Goal: Task Accomplishment & Management: Complete application form

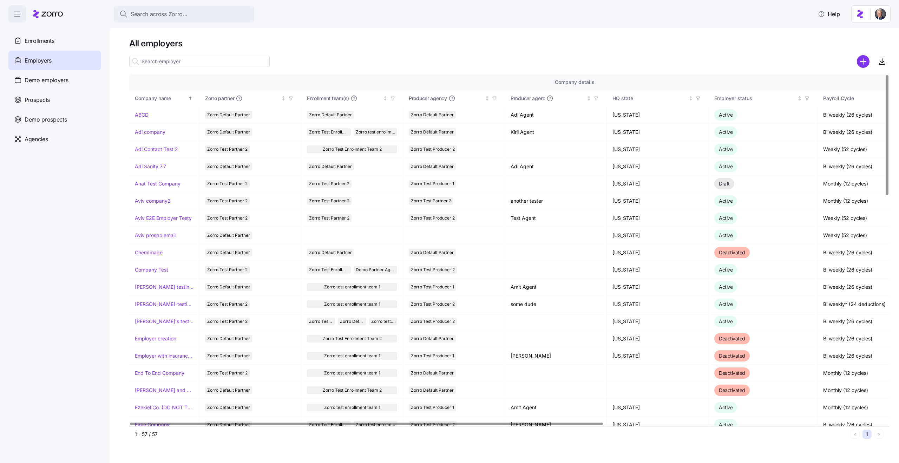
click at [153, 64] on input at bounding box center [199, 61] width 140 height 11
click at [149, 130] on link "Adi company" at bounding box center [150, 132] width 31 height 7
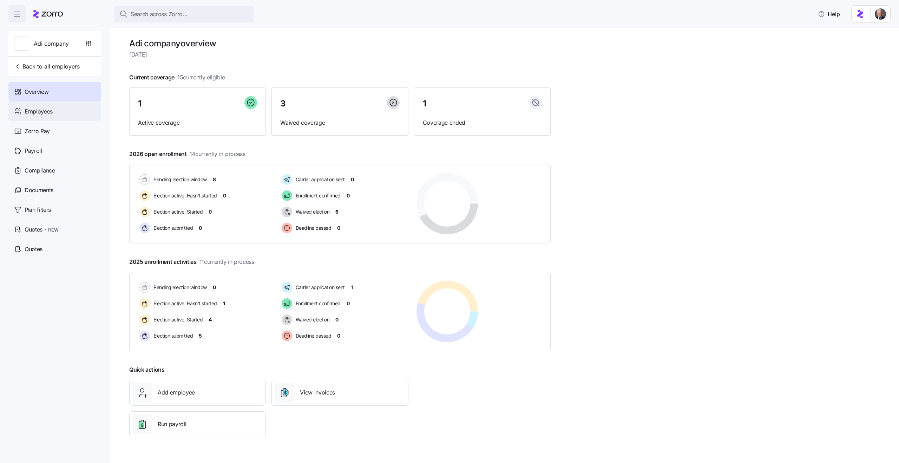
click at [37, 108] on span "Employees" at bounding box center [39, 111] width 28 height 9
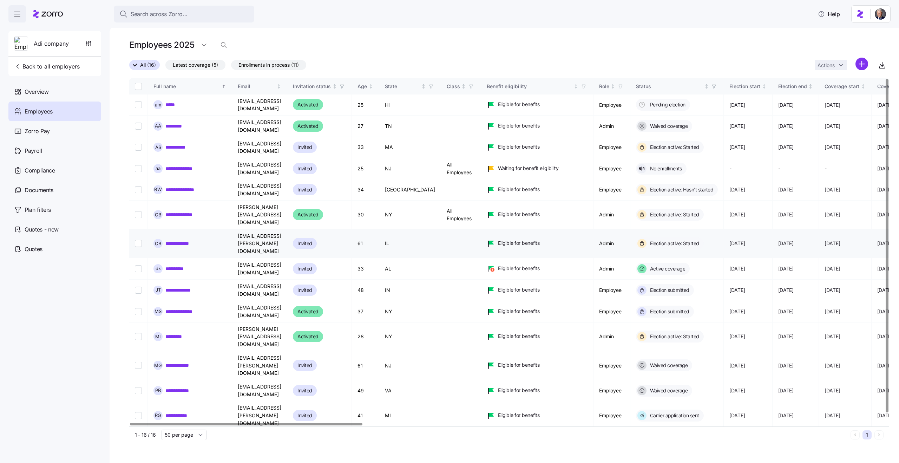
click at [176, 240] on link "**********" at bounding box center [181, 243] width 33 height 7
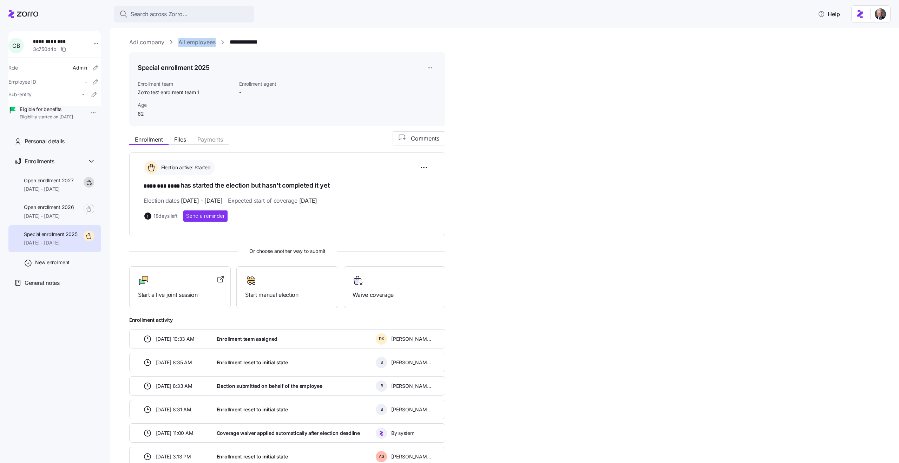
click at [155, 40] on link "Adi company" at bounding box center [146, 42] width 35 height 9
click at [541, 84] on div "**********" at bounding box center [509, 374] width 760 height 673
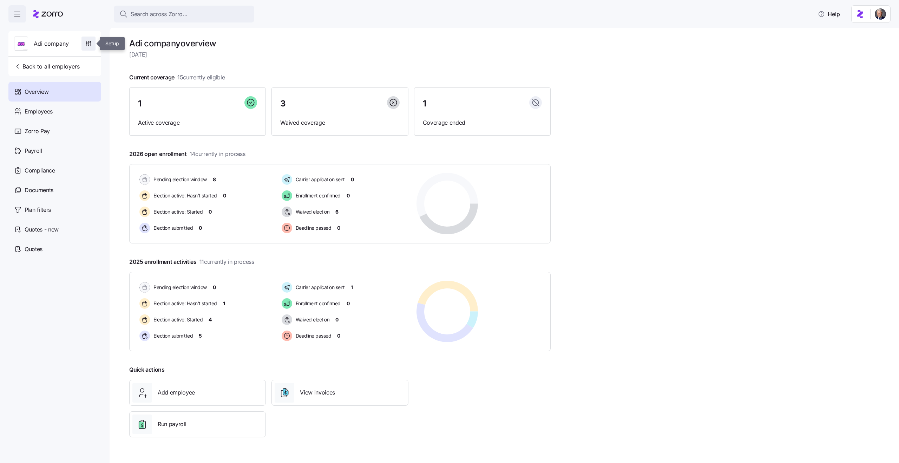
click at [85, 46] on icon "button" at bounding box center [88, 43] width 7 height 7
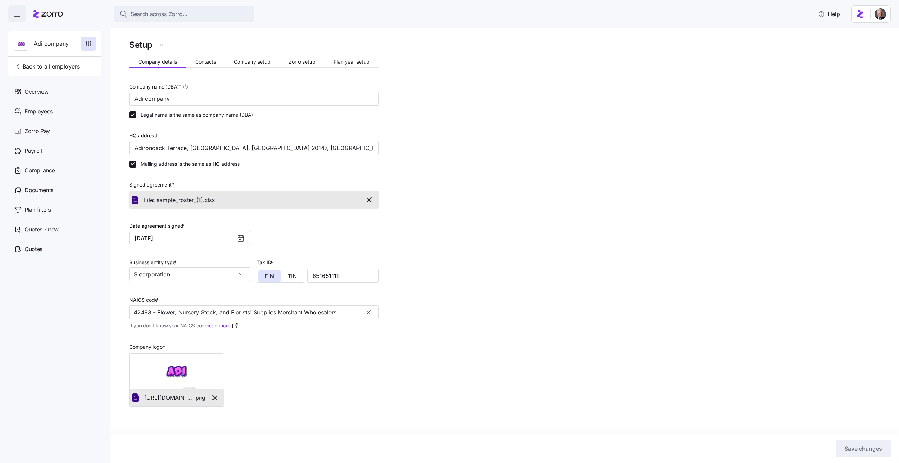
click at [459, 148] on div "Setup Company details Contacts Company setup Zorro setup Plan year setup Compan…" at bounding box center [509, 239] width 760 height 402
click at [251, 44] on div "Setup" at bounding box center [253, 45] width 249 height 14
click at [162, 45] on html "Search across Zorro... Help Adi company Back to all employers Overview Employee…" at bounding box center [449, 229] width 899 height 459
click at [348, 63] on span "Plan year setup" at bounding box center [352, 61] width 36 height 5
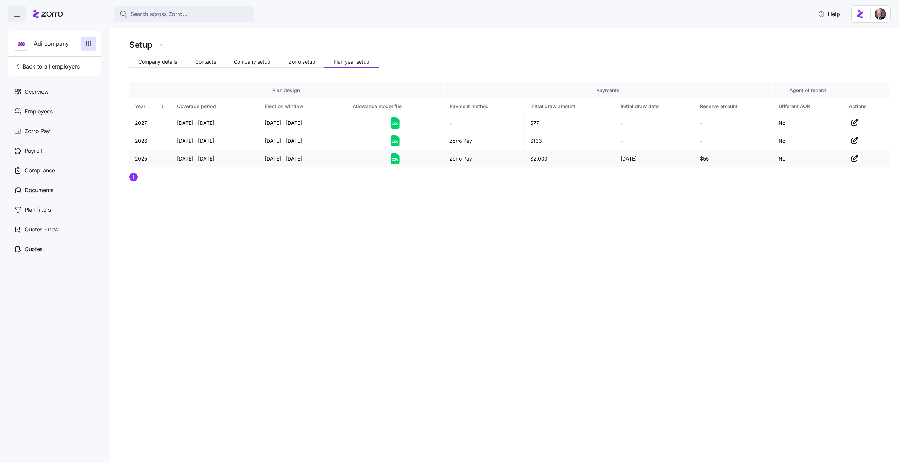
click at [393, 163] on icon at bounding box center [394, 158] width 9 height 11
click at [396, 142] on icon at bounding box center [395, 141] width 2 height 2
click at [600, 40] on div "Setup" at bounding box center [509, 45] width 760 height 14
click at [309, 139] on td "11/01/2025 - 12/31/2025" at bounding box center [303, 141] width 88 height 18
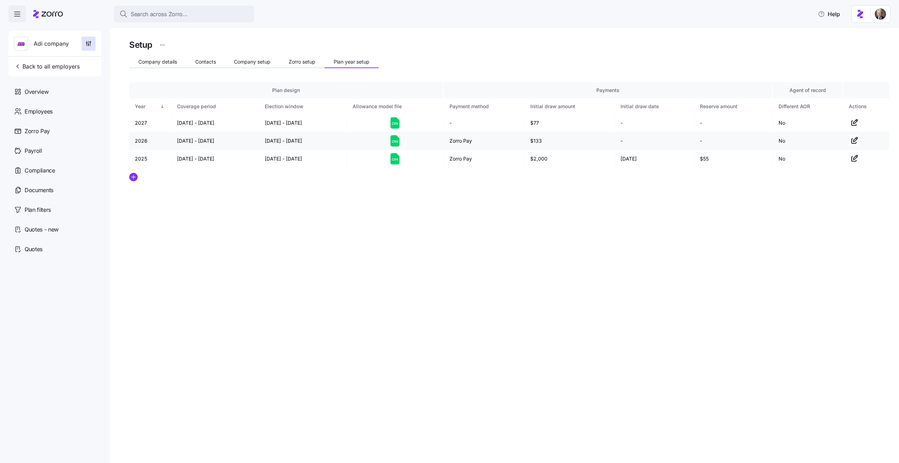
click at [309, 139] on td "11/01/2025 - 12/31/2025" at bounding box center [303, 141] width 88 height 18
click at [294, 140] on td "11/01/2025 - 12/31/2025" at bounding box center [303, 141] width 88 height 18
click at [853, 160] on icon "button" at bounding box center [854, 158] width 8 height 8
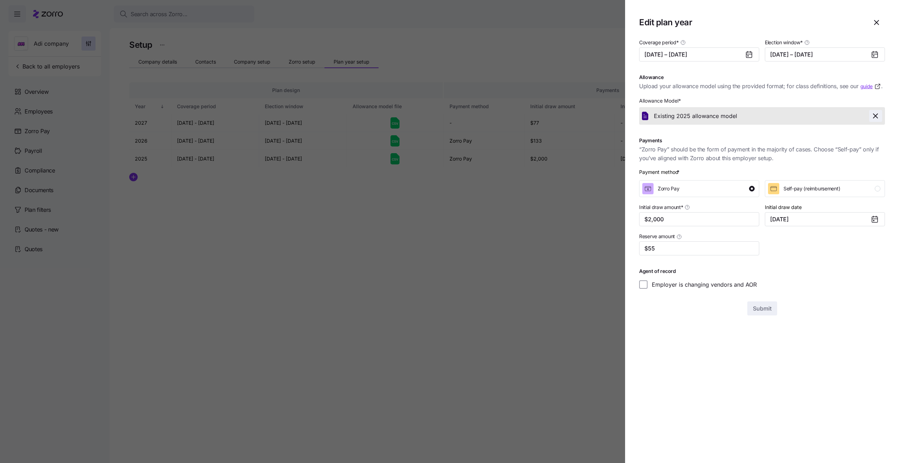
click at [875, 115] on icon "button" at bounding box center [875, 116] width 8 height 8
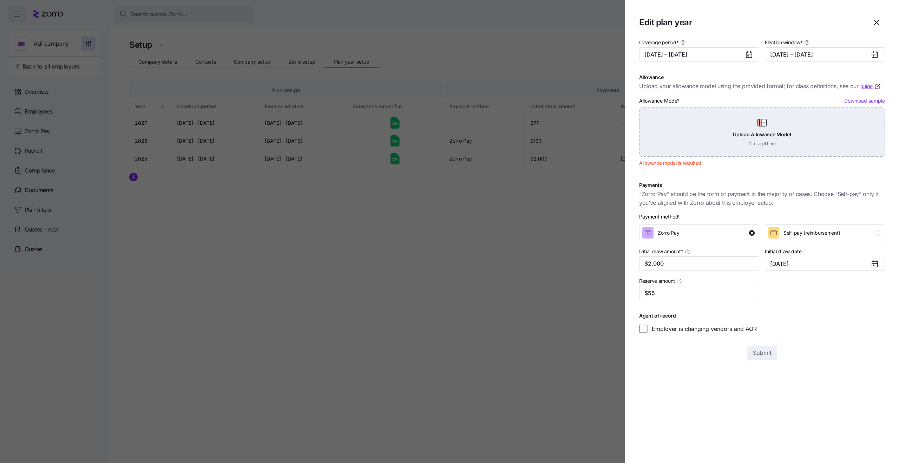
click at [738, 119] on div "Upload Allowance Model Or drag it here" at bounding box center [762, 131] width 246 height 49
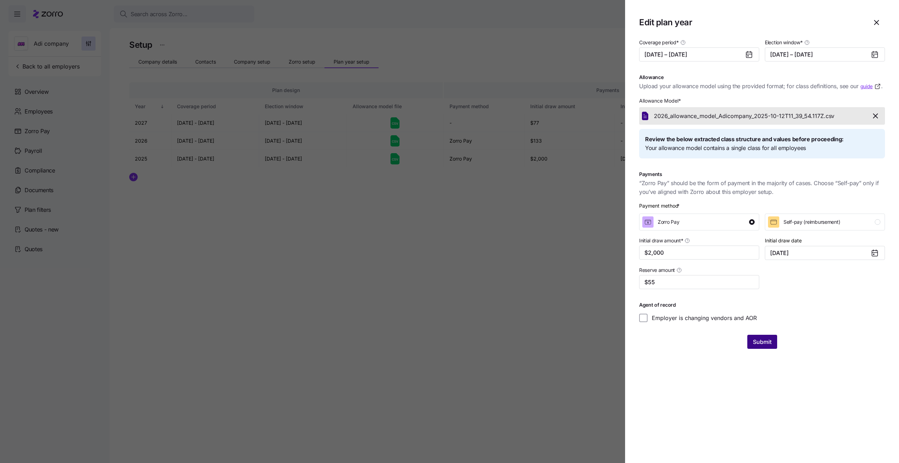
click at [756, 346] on span "Submit" at bounding box center [762, 341] width 19 height 8
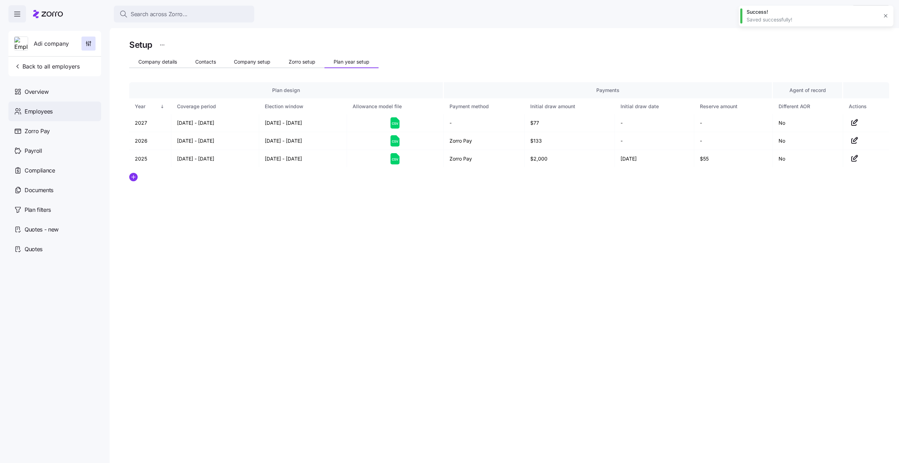
click at [66, 114] on div "Employees" at bounding box center [54, 111] width 93 height 20
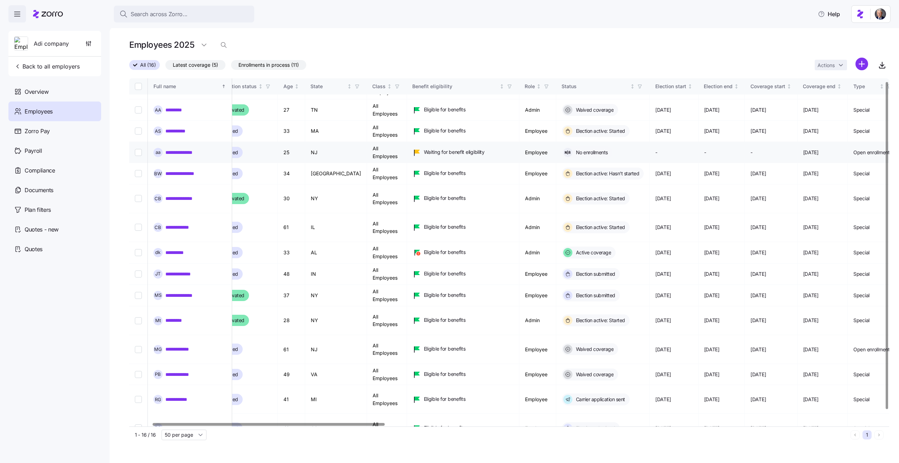
scroll to position [0, 74]
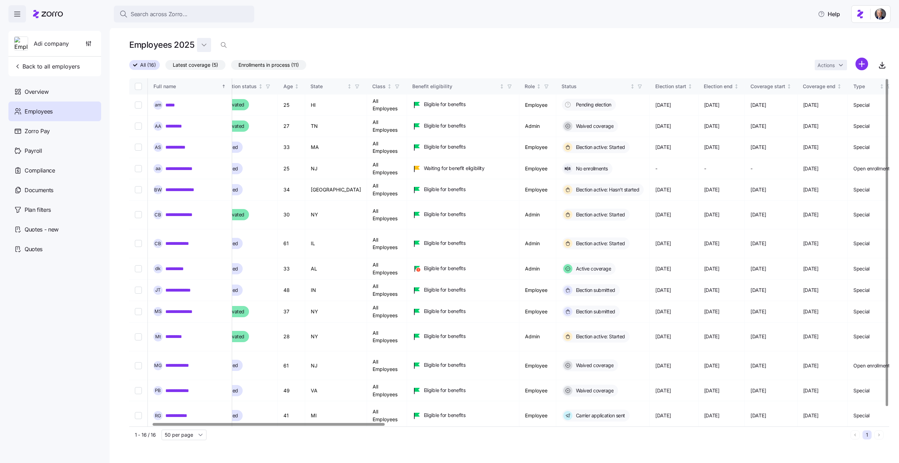
click at [204, 47] on html "Search across Zorro... Help Adi company Back to all employers Overview Employee…" at bounding box center [449, 229] width 899 height 459
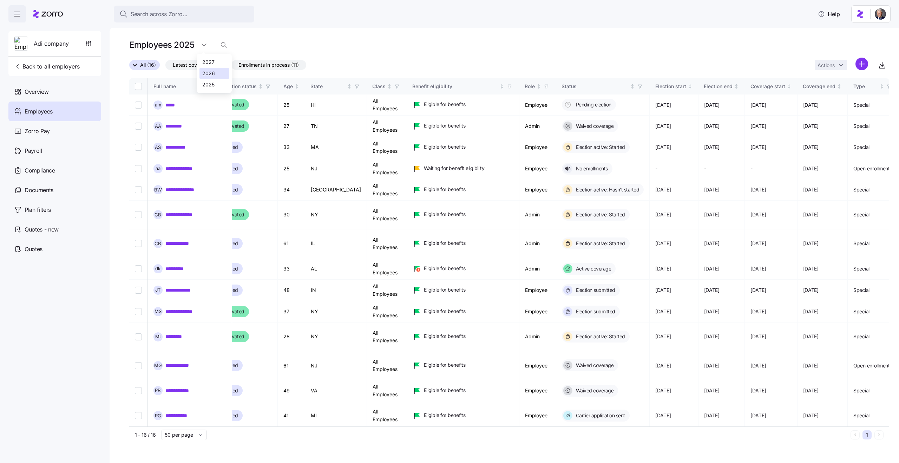
click at [208, 72] on div "2026" at bounding box center [208, 74] width 13 height 8
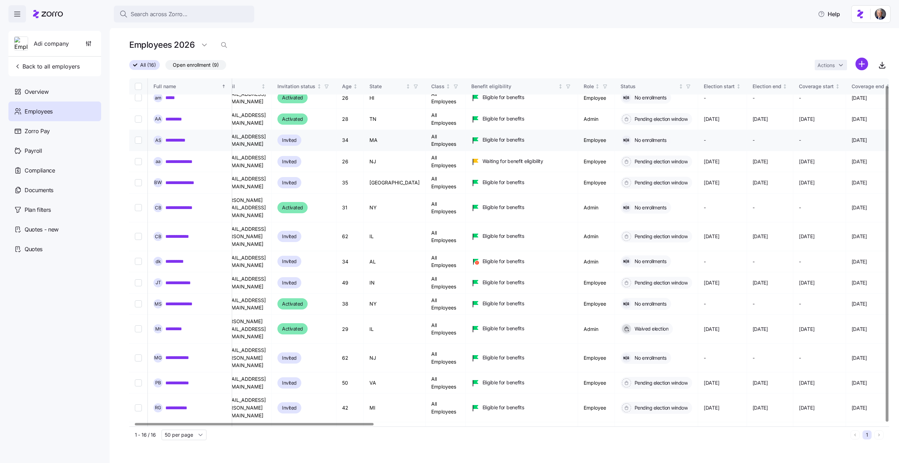
scroll to position [0, 15]
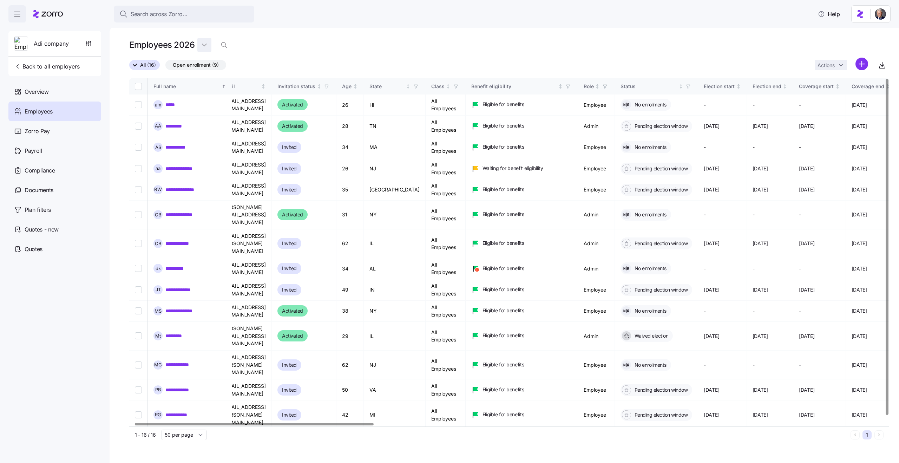
click at [204, 49] on html "Search across Zorro... Help Adi company Back to all employers Overview Employee…" at bounding box center [449, 229] width 899 height 459
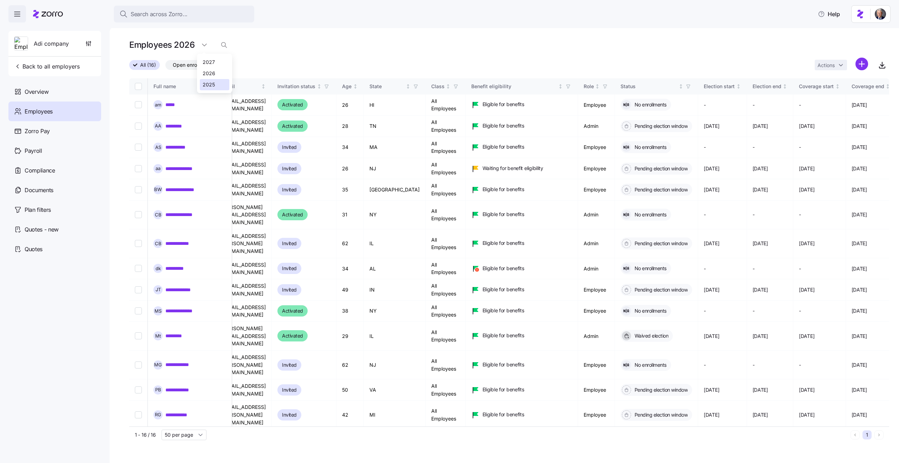
click at [215, 82] on div "2025" at bounding box center [214, 84] width 29 height 11
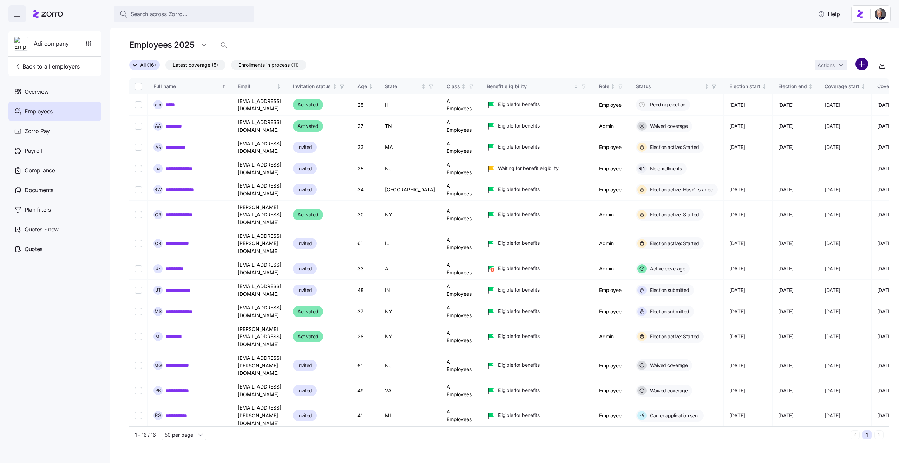
click at [863, 66] on html "Search across Zorro... Help Adi company Back to all employers Overview Employee…" at bounding box center [449, 229] width 899 height 459
click at [838, 96] on span "Add a new employee" at bounding box center [838, 94] width 47 height 7
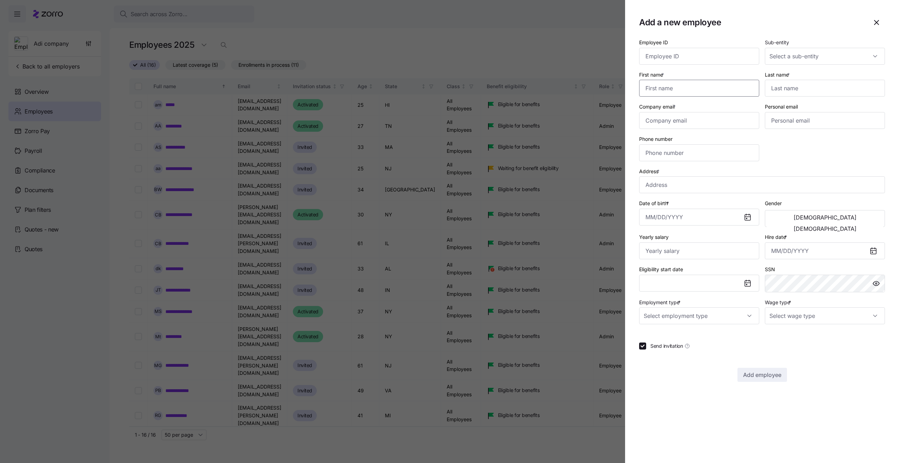
click at [701, 89] on input "First name *" at bounding box center [699, 88] width 120 height 17
type input "Alice"
click at [785, 87] on input "Last name *" at bounding box center [825, 88] width 120 height 17
type input "Care"
click at [699, 125] on input "Company email *" at bounding box center [699, 120] width 120 height 17
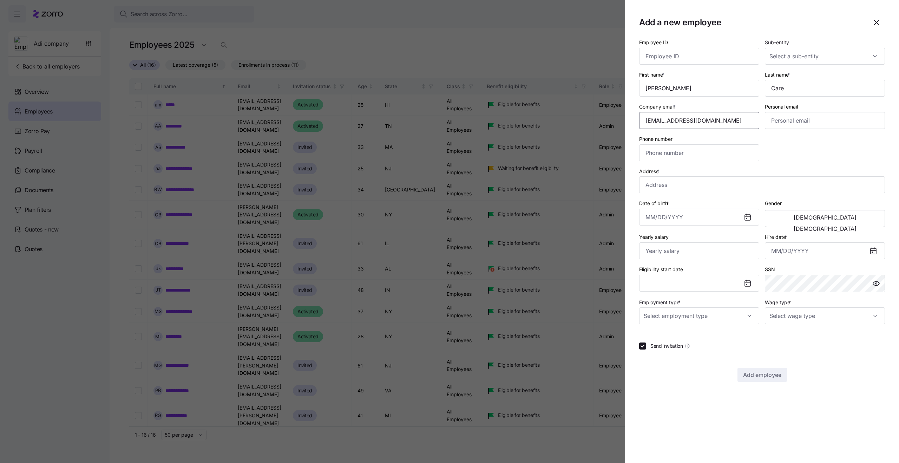
click at [684, 121] on input "idan.h+testai@myzorro.co" at bounding box center [699, 120] width 120 height 17
type input "idan.h+testai@zsfsd8myzorro.co"
click at [794, 171] on div "Address *" at bounding box center [762, 180] width 246 height 27
click at [723, 188] on input "Address *" at bounding box center [762, 184] width 246 height 17
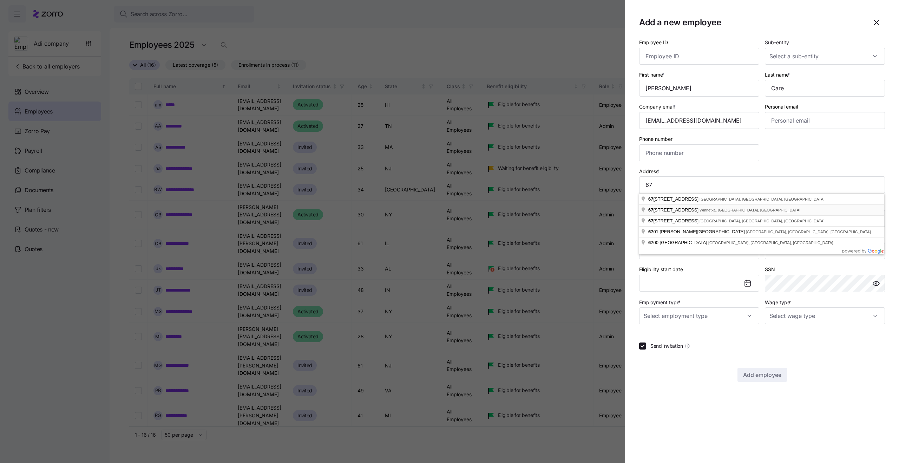
type input "671 Lincoln Ave, Winnetka, IL 60093, USA"
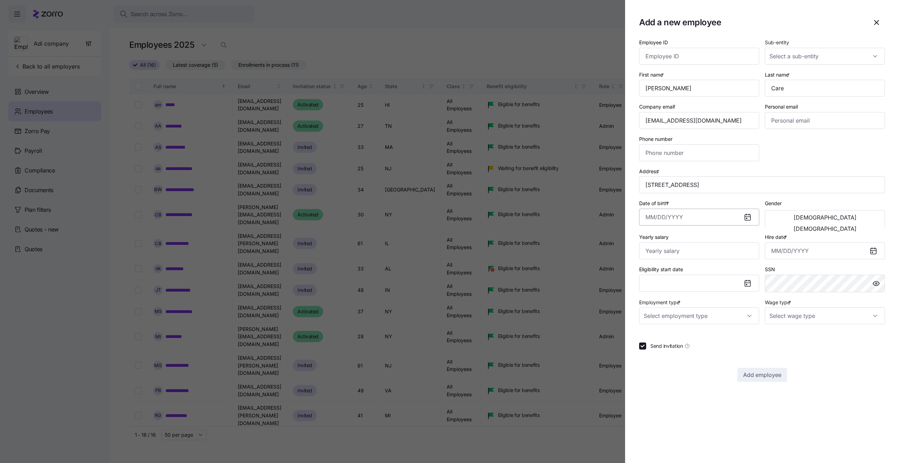
click at [687, 212] on input "Date of birth *" at bounding box center [699, 217] width 120 height 17
click at [703, 263] on button "1991" at bounding box center [705, 261] width 40 height 17
click at [673, 264] on button "Jan" at bounding box center [665, 261] width 40 height 17
click at [683, 285] on button "9" at bounding box center [688, 292] width 17 height 17
type input "January 9, 1991"
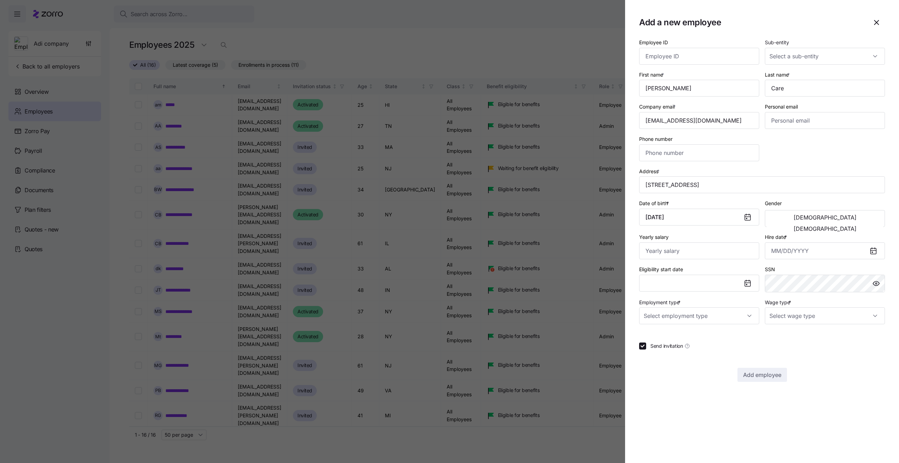
click at [804, 261] on div "Hire date *" at bounding box center [825, 246] width 126 height 32
click at [795, 248] on input "Hire date *" at bounding box center [825, 250] width 120 height 17
click at [813, 319] on button "8" at bounding box center [814, 325] width 17 height 17
click at [788, 255] on input "October 8, 2025" at bounding box center [825, 250] width 120 height 17
click at [780, 276] on icon "button" at bounding box center [779, 275] width 8 height 8
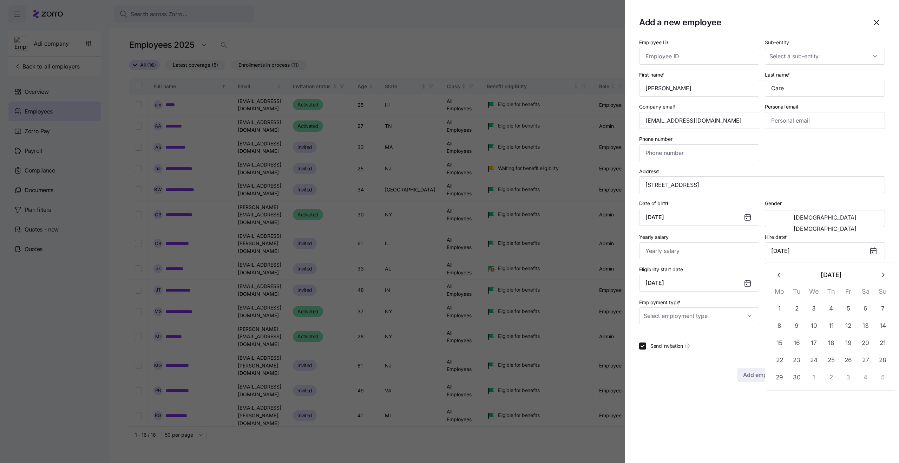
click at [780, 276] on icon "button" at bounding box center [779, 275] width 8 height 8
click at [803, 314] on button "1" at bounding box center [796, 308] width 17 height 17
type input "July 1, 2025"
click at [680, 315] on input "Employment type *" at bounding box center [699, 315] width 120 height 17
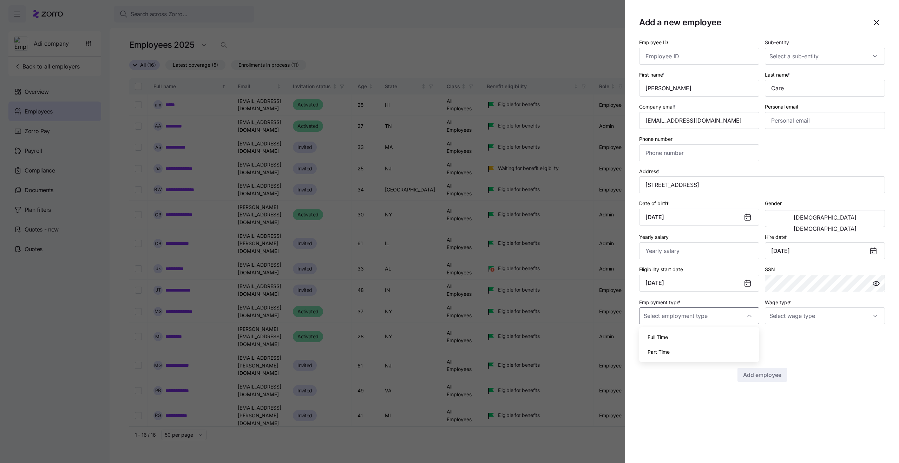
click at [650, 337] on span "Full Time" at bounding box center [658, 337] width 20 height 8
type input "Full Time"
click at [795, 315] on input "Wage type *" at bounding box center [825, 315] width 120 height 17
click at [791, 333] on div "Salary" at bounding box center [825, 337] width 114 height 15
type input "Salary"
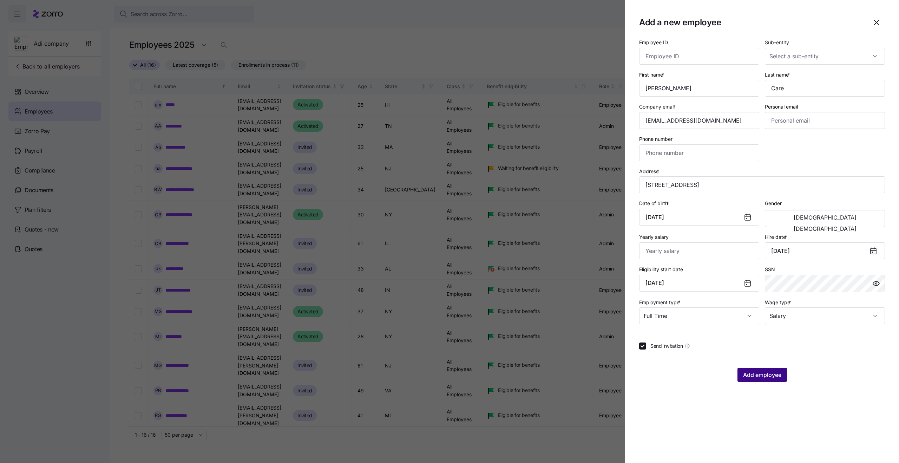
click at [747, 373] on span "Add employee" at bounding box center [762, 374] width 38 height 8
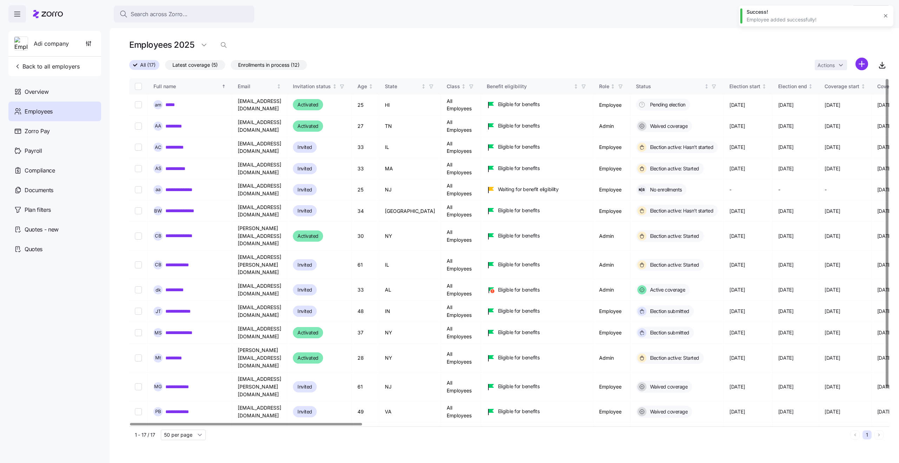
click at [747, 401] on td "[DATE]" at bounding box center [748, 411] width 49 height 21
click at [287, 147] on td "idan.h+testai@zsfsd8myzorro.co" at bounding box center [259, 147] width 55 height 21
click at [281, 148] on td "idan.h+testai@zsfsd8myzorro.co" at bounding box center [259, 147] width 55 height 21
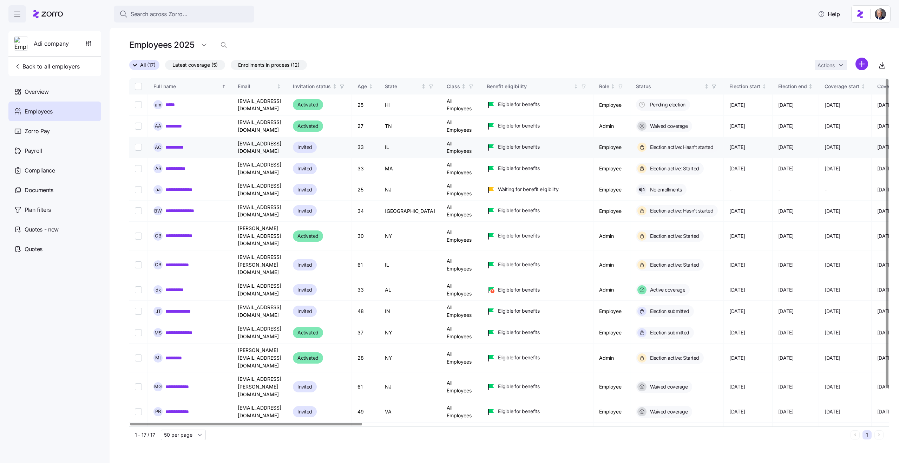
click at [287, 149] on td "idan.h+testai@zsfsd8myzorro.co" at bounding box center [259, 147] width 55 height 21
click at [287, 148] on td "idan.h+testai@zsfsd8myzorro.co" at bounding box center [259, 147] width 55 height 21
click at [859, 67] on html "Search across Zorro... Help Adi company Back to all employers Overview Employee…" at bounding box center [449, 229] width 899 height 459
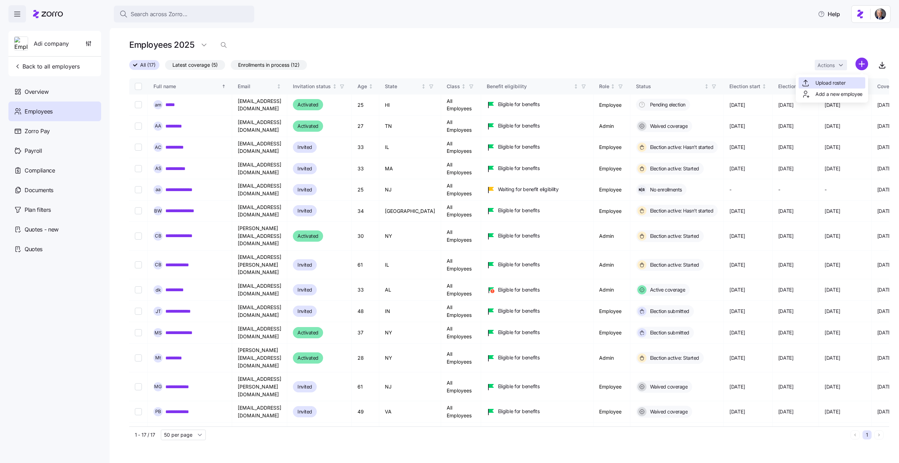
click at [833, 82] on span "Upload roster" at bounding box center [830, 82] width 30 height 7
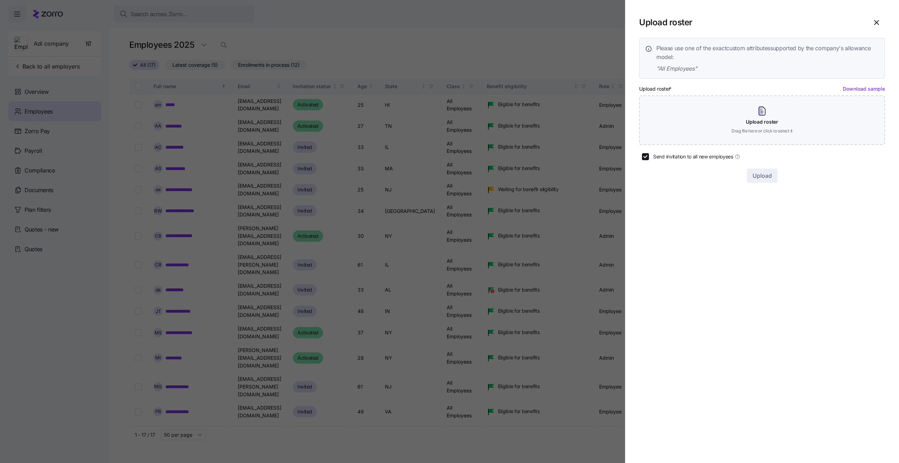
click at [823, 49] on span "Please use one of the exact custom attributes supported by the company's allowa…" at bounding box center [767, 53] width 223 height 18
click at [813, 49] on span "Please use one of the exact custom attributes supported by the company's allowa…" at bounding box center [767, 53] width 223 height 18
click at [826, 25] on h1 "Upload roster" at bounding box center [752, 22] width 226 height 11
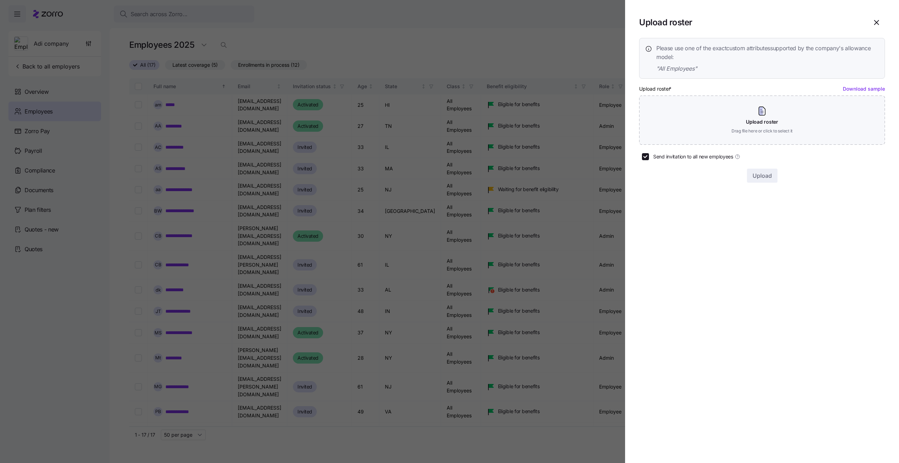
click at [854, 20] on h1 "Upload roster" at bounding box center [752, 22] width 226 height 11
click at [875, 26] on icon "button" at bounding box center [876, 22] width 8 height 8
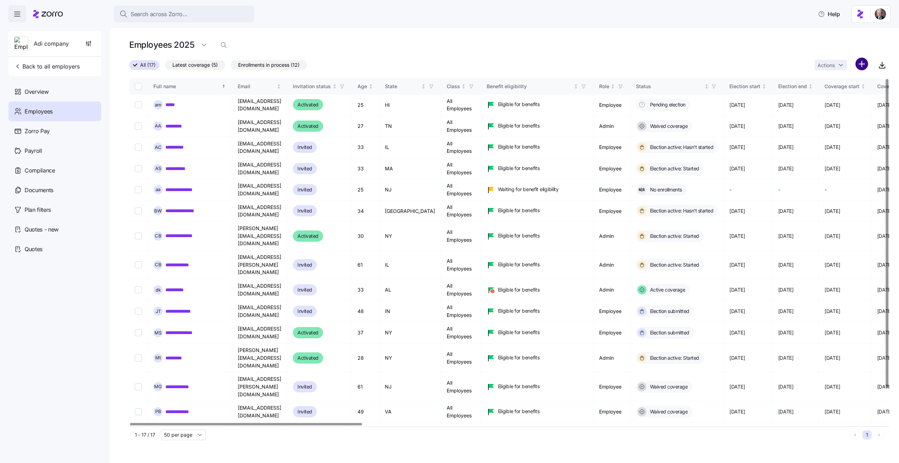
click at [860, 65] on html "Search across Zorro... Help Adi company Back to all employers Overview Employee…" at bounding box center [449, 229] width 899 height 459
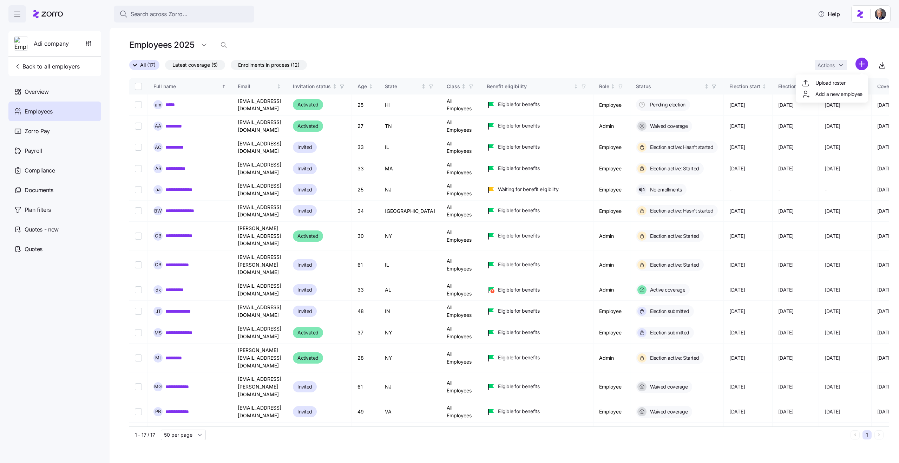
click at [726, 67] on html "Search across Zorro... Help Adi company Back to all employers Overview Employee…" at bounding box center [449, 229] width 899 height 459
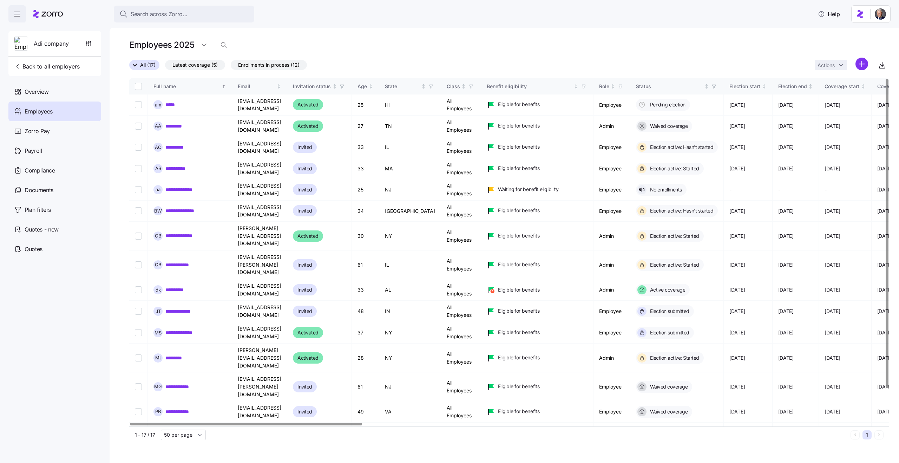
click at [639, 70] on div "All (17) Latest coverage (5) Enrollments in process (12) Actions" at bounding box center [509, 65] width 760 height 15
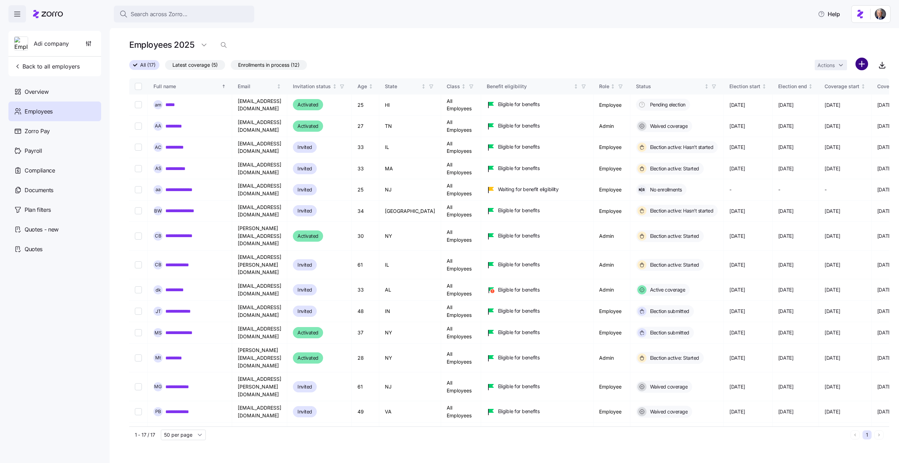
click at [861, 59] on html "Search across Zorro... Help Adi company Back to all employers Overview Employee…" at bounding box center [449, 229] width 899 height 459
click at [783, 55] on html "Search across Zorro... Help Adi company Back to all employers Overview Employee…" at bounding box center [449, 229] width 899 height 459
click at [87, 46] on icon "button" at bounding box center [88, 43] width 7 height 7
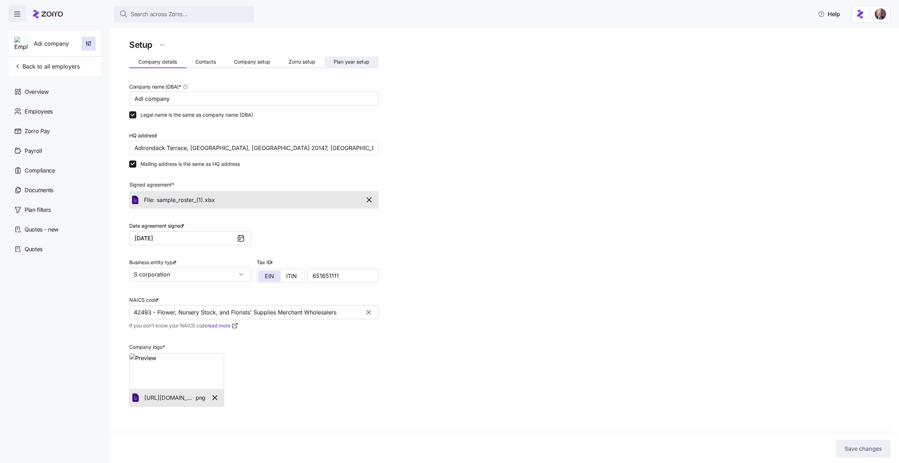
click at [338, 57] on button "Plan year setup" at bounding box center [351, 62] width 54 height 11
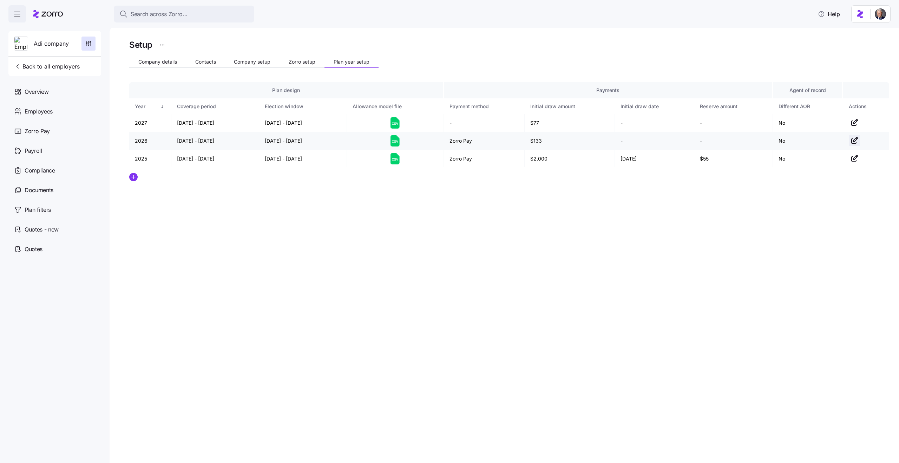
click at [855, 140] on icon "button" at bounding box center [854, 140] width 8 height 8
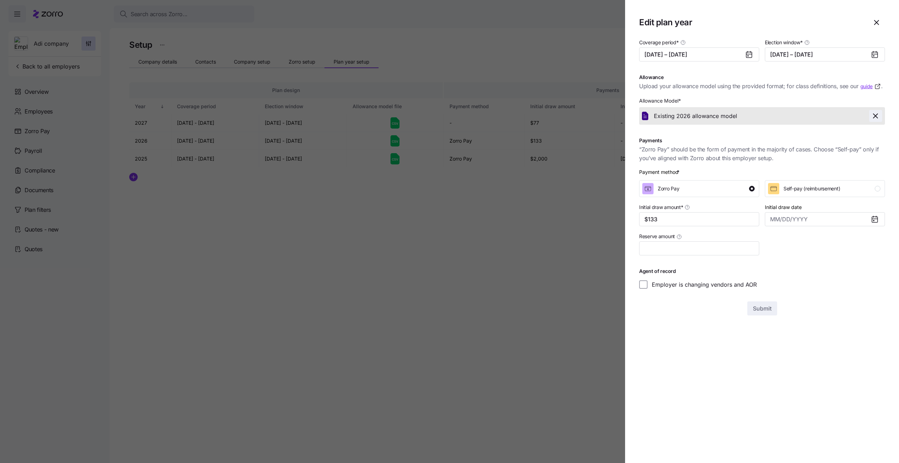
click at [876, 118] on icon "button" at bounding box center [875, 116] width 8 height 8
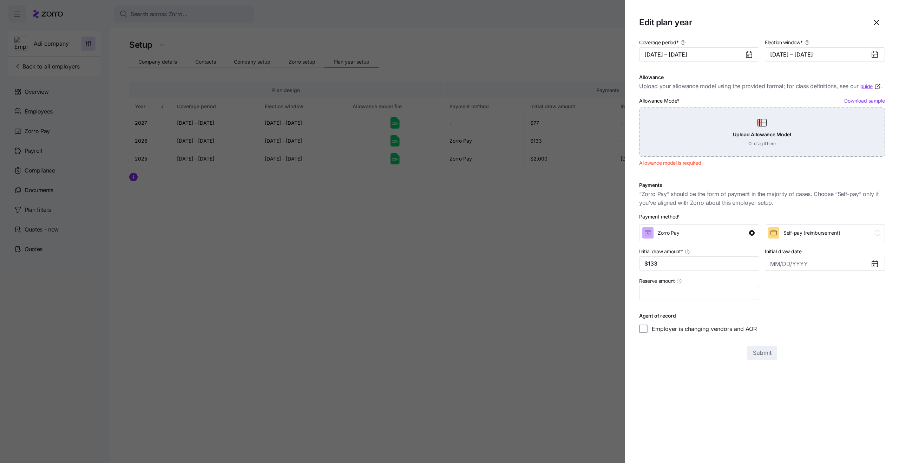
click at [734, 127] on div "Upload Allowance Model Or drag it here" at bounding box center [762, 131] width 246 height 49
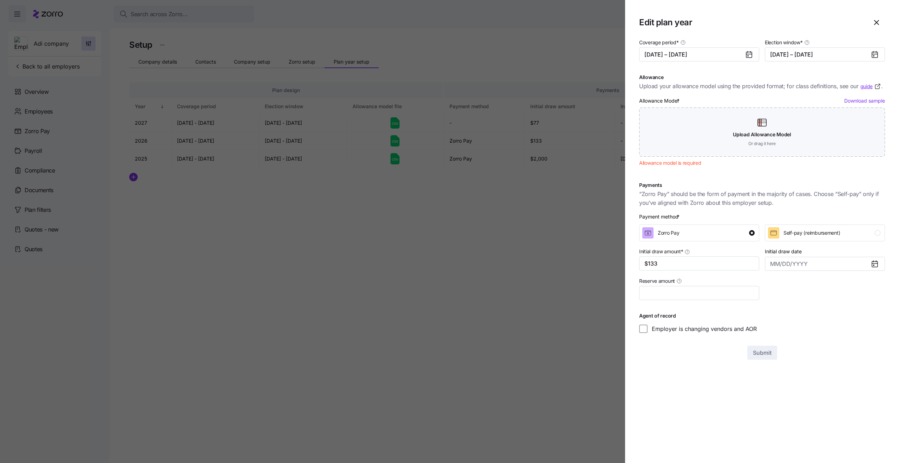
click at [415, 302] on div at bounding box center [449, 231] width 899 height 463
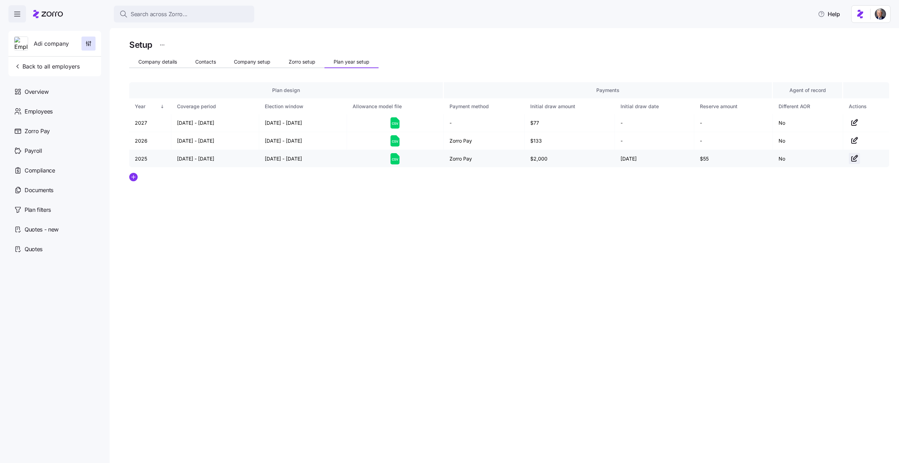
click at [852, 159] on icon "button" at bounding box center [854, 158] width 8 height 8
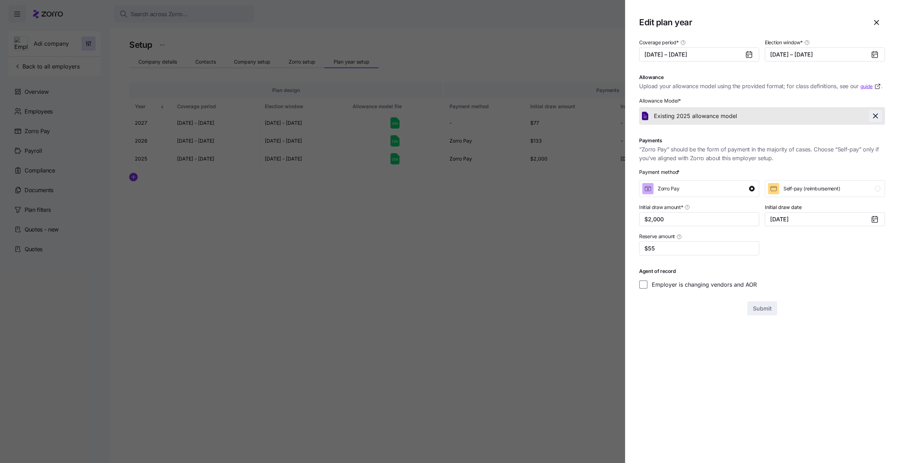
click at [873, 116] on icon "button" at bounding box center [875, 116] width 8 height 8
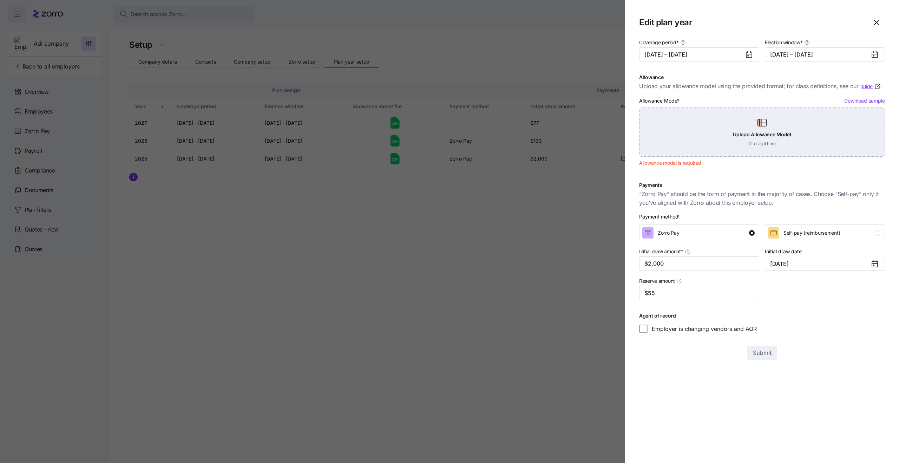
click at [764, 116] on div "Upload Allowance Model Or drag it here" at bounding box center [762, 131] width 246 height 49
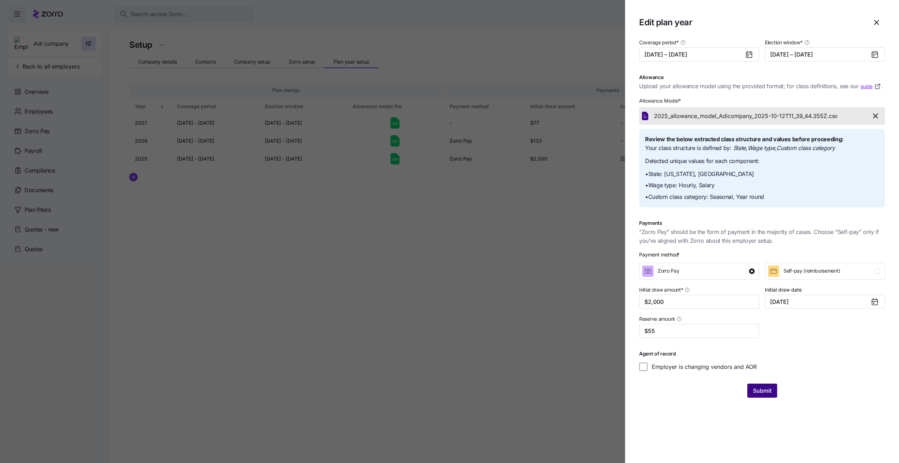
click at [760, 390] on span "Submit" at bounding box center [762, 390] width 19 height 8
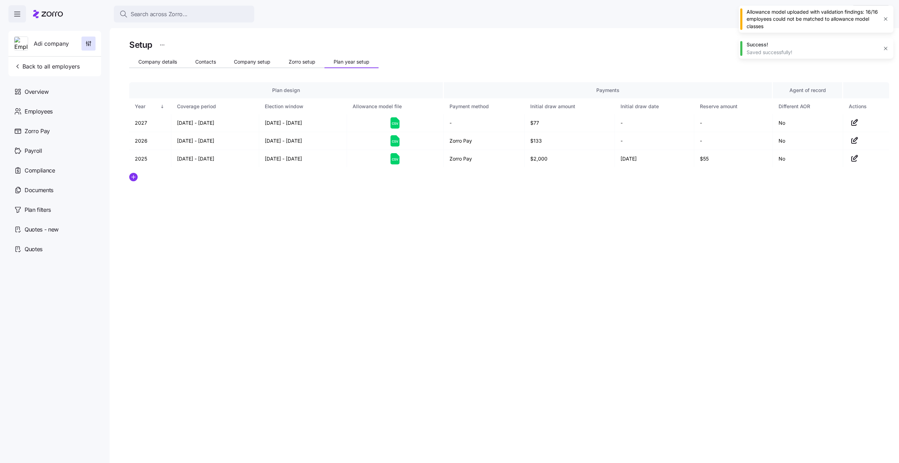
click at [759, 20] on div "Allowance model uploaded with validation findings: 16/16 employees could not be…" at bounding box center [812, 18] width 131 height 21
click at [501, 262] on div "Setup Company details Contacts Company setup Zorro setup Plan year setup Plan d…" at bounding box center [504, 245] width 789 height 436
click at [57, 113] on div "Employees" at bounding box center [54, 111] width 93 height 20
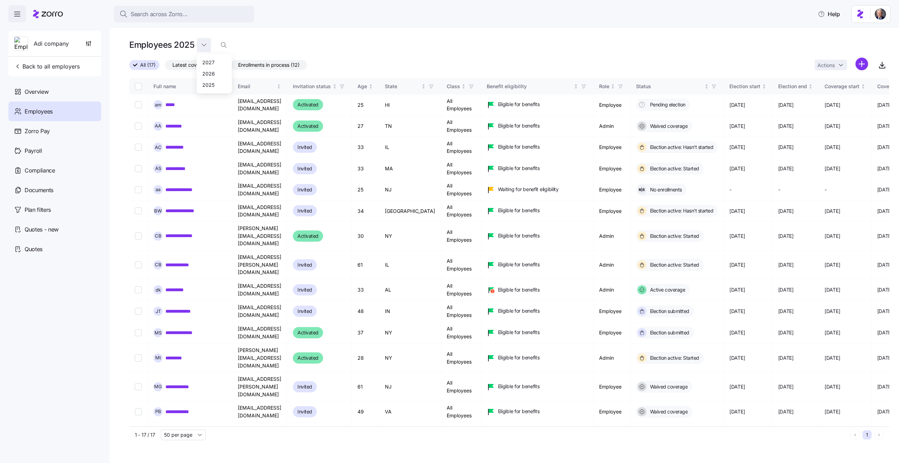
click at [205, 45] on html "Search across Zorro... Help Adi company Back to all employers Overview Employee…" at bounding box center [449, 229] width 899 height 459
click at [214, 68] on div "2026" at bounding box center [213, 73] width 29 height 11
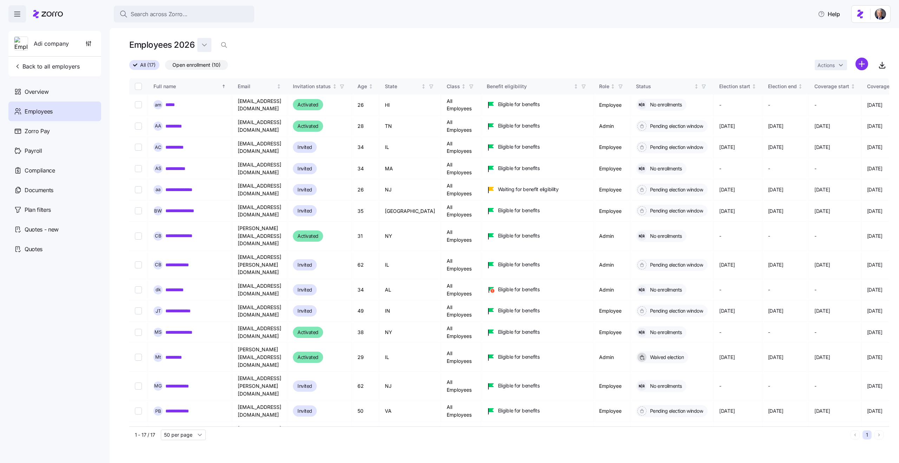
click at [201, 42] on html "Search across Zorro... Help Adi company Back to all employers Overview Employee…" at bounding box center [449, 229] width 899 height 459
click at [210, 81] on div "2025" at bounding box center [209, 85] width 12 height 8
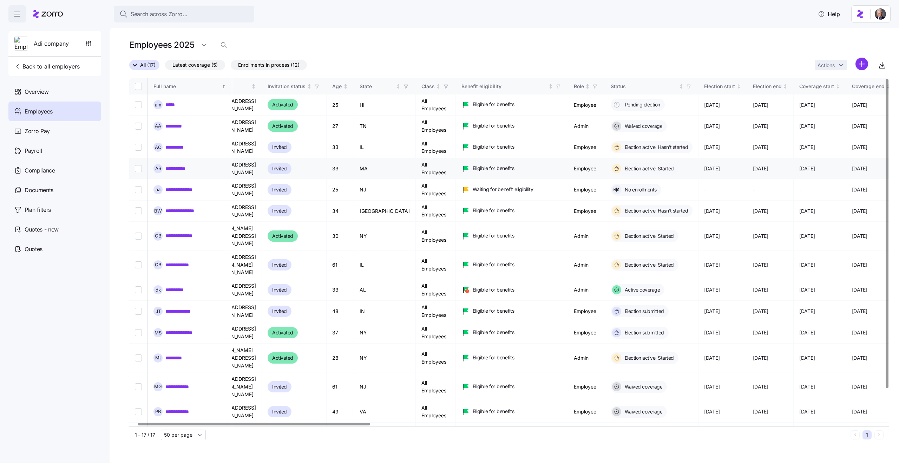
scroll to position [0, 26]
click at [138, 127] on input "Select record 2" at bounding box center [138, 126] width 7 height 7
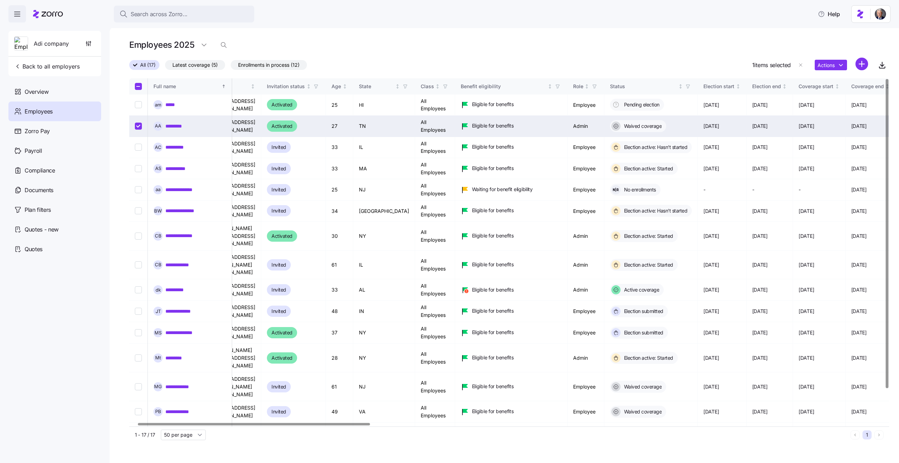
click at [138, 124] on input "Select record 2" at bounding box center [138, 126] width 7 height 7
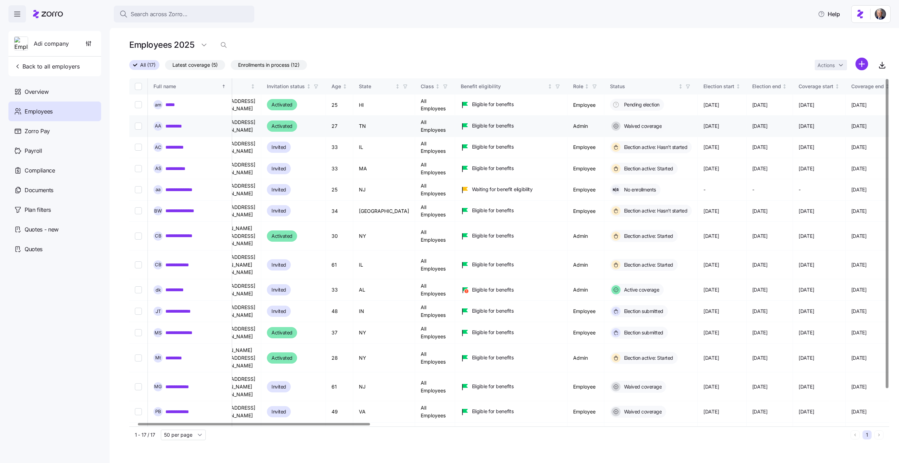
click at [138, 125] on input "Select record 2" at bounding box center [138, 126] width 7 height 7
checkbox input "true"
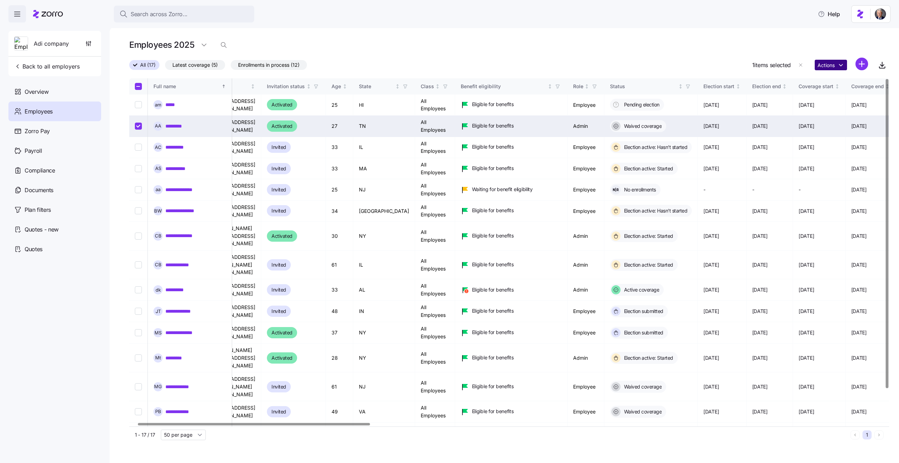
click at [828, 65] on html "Search across Zorro... Help Adi company Back to all employers Overview Employee…" at bounding box center [449, 229] width 899 height 459
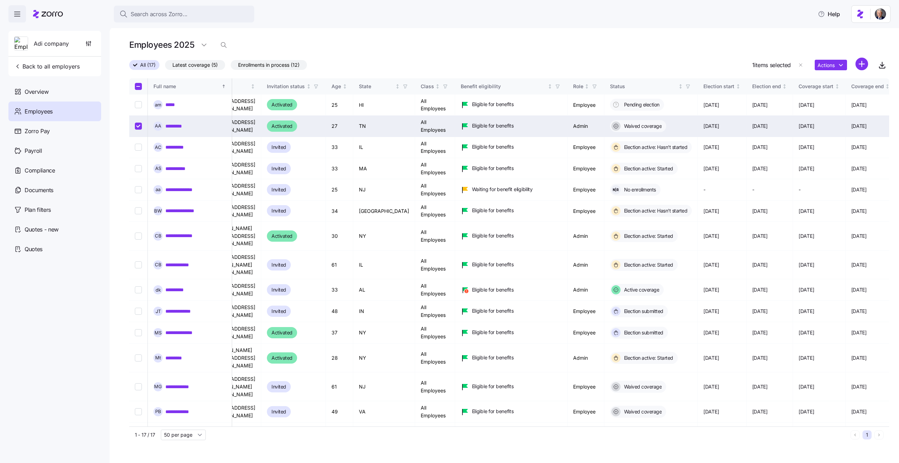
click at [445, 56] on html "Search across Zorro... Help Adi company Back to all employers Overview Employee…" at bounding box center [449, 229] width 899 height 459
click at [202, 45] on html "Search across Zorro... Help Adi company Back to all employers Overview Employee…" at bounding box center [449, 229] width 899 height 459
click at [205, 67] on div "2027" at bounding box center [213, 62] width 29 height 11
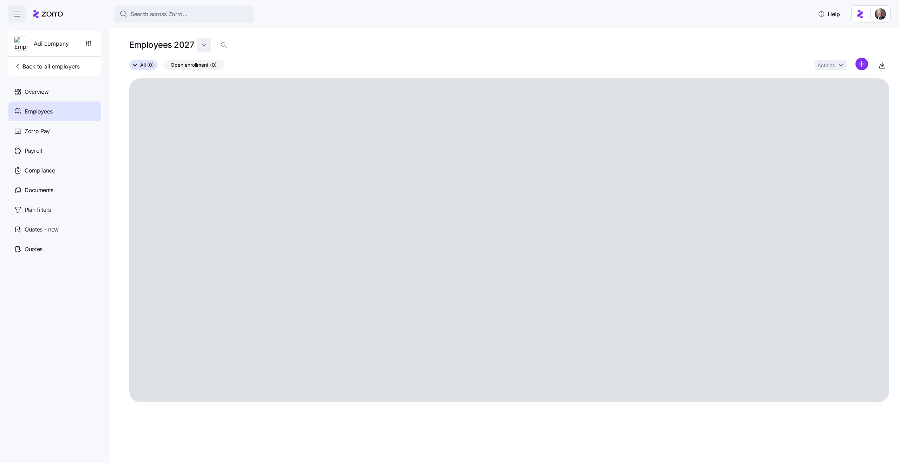
click at [199, 47] on html "Search across Zorro... Help Adi company Back to all employers Overview Employee…" at bounding box center [449, 229] width 899 height 459
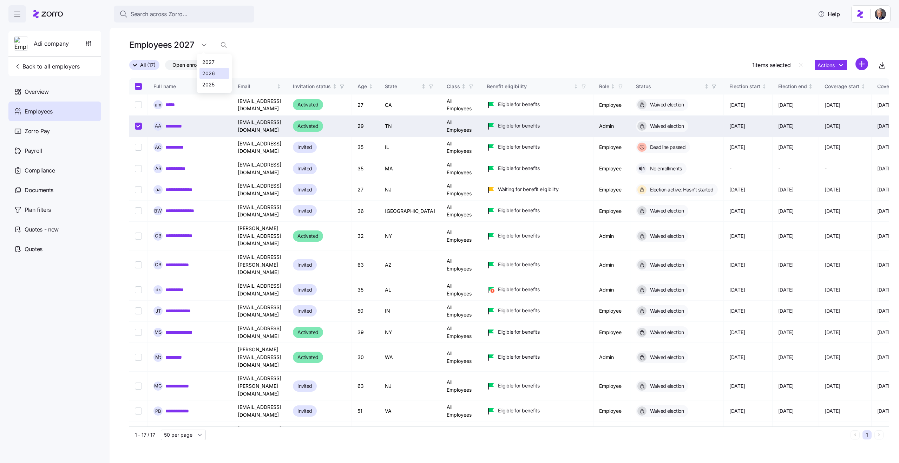
click at [210, 71] on div "2026" at bounding box center [208, 74] width 13 height 8
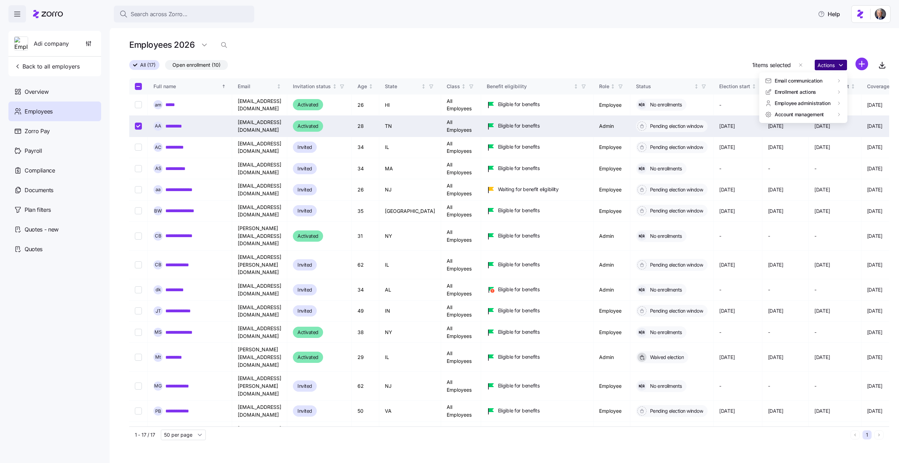
click at [836, 67] on html "Search across Zorro... Help Adi company Back to all employers Overview Employee…" at bounding box center [449, 229] width 899 height 459
click at [712, 138] on div "Change custom class category" at bounding box center [719, 137] width 71 height 8
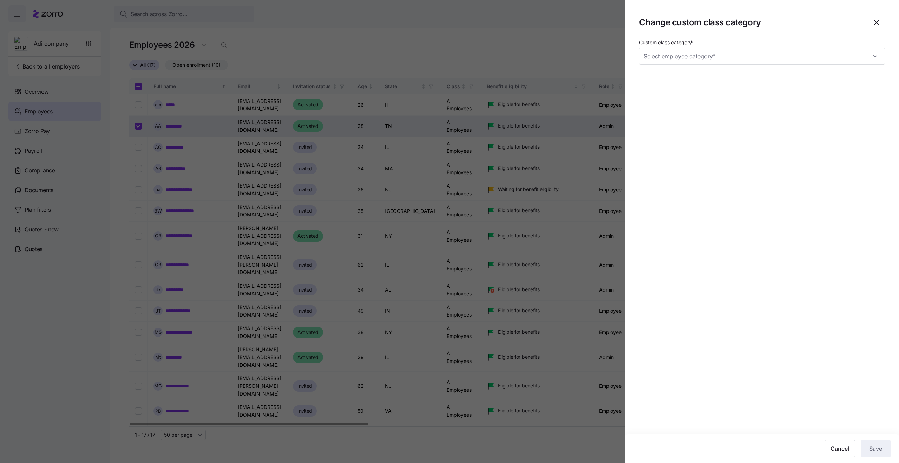
click at [544, 50] on div at bounding box center [449, 231] width 899 height 463
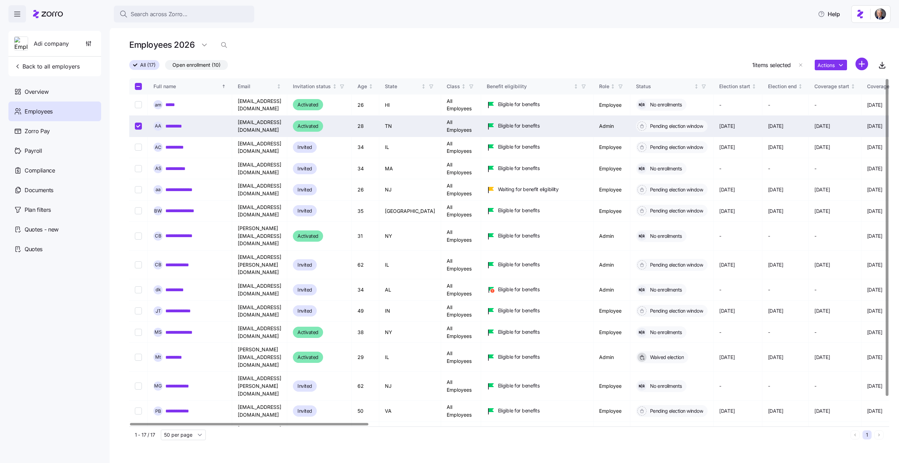
click at [139, 87] on input "Select all records" at bounding box center [138, 86] width 7 height 7
checkbox input "true"
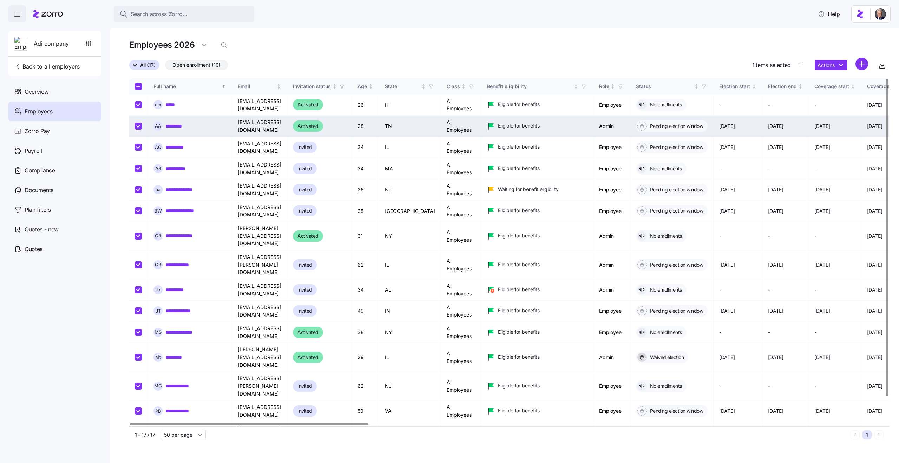
checkbox input "true"
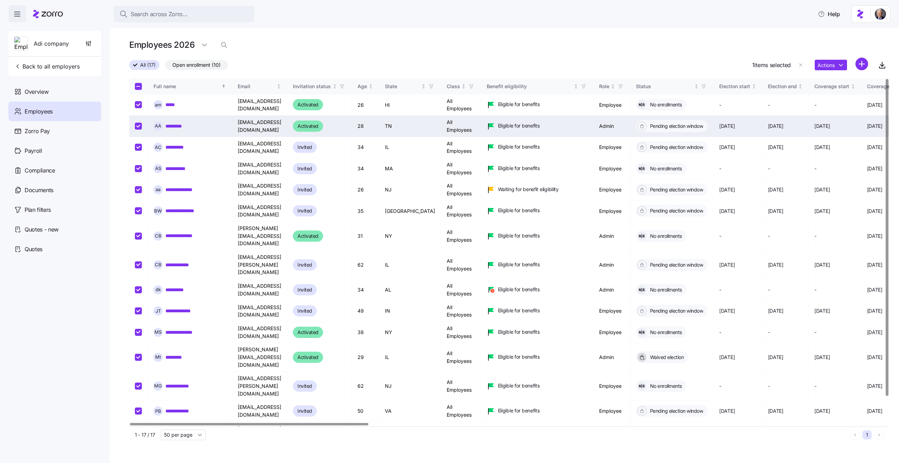
checkbox input "true"
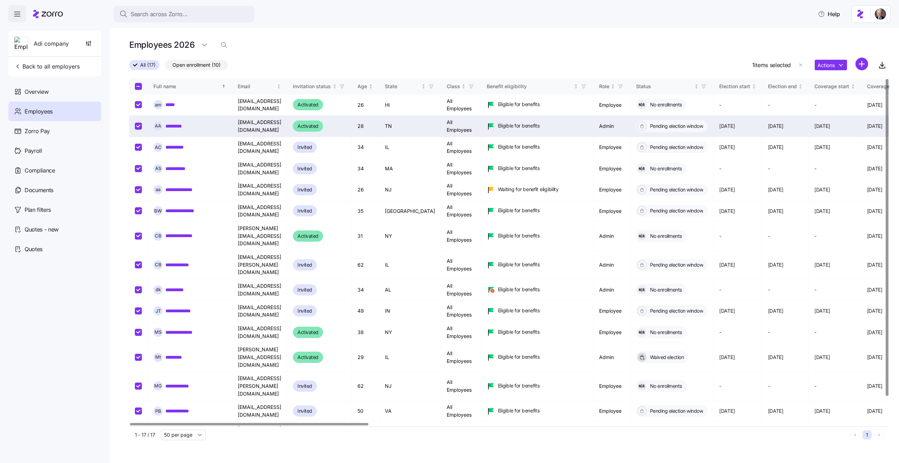
checkbox input "true"
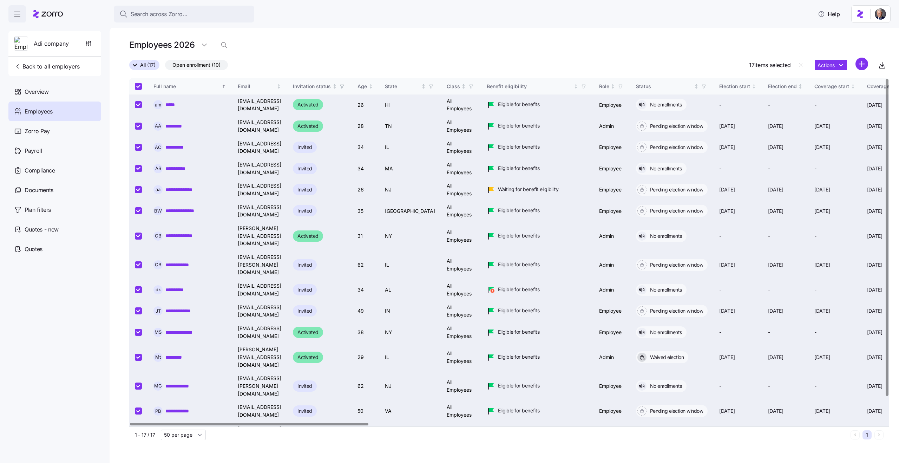
click at [139, 87] on input "Select all records" at bounding box center [138, 86] width 7 height 7
checkbox input "false"
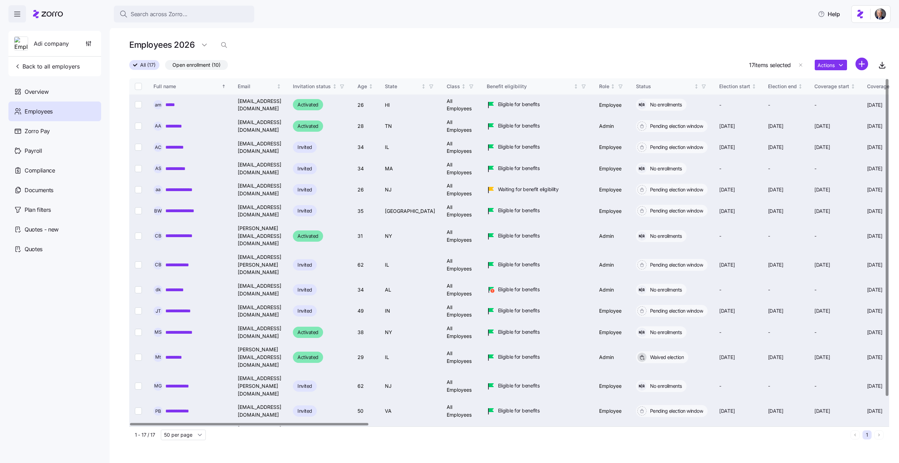
checkbox input "false"
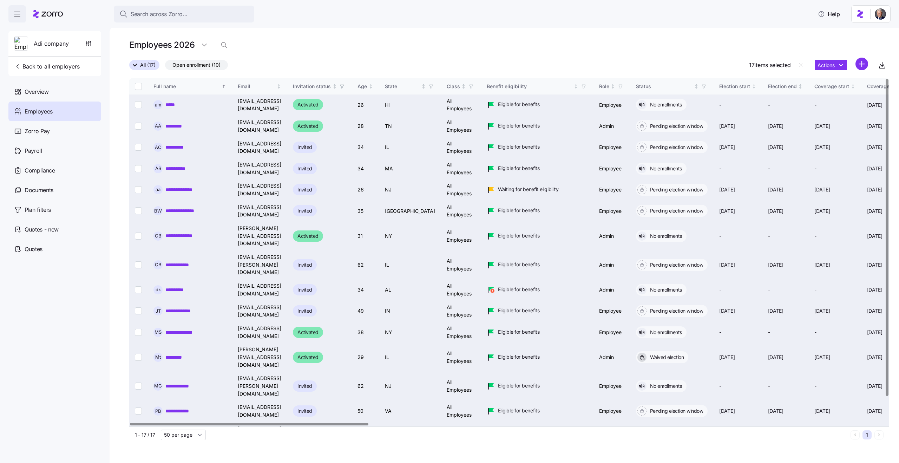
checkbox input "false"
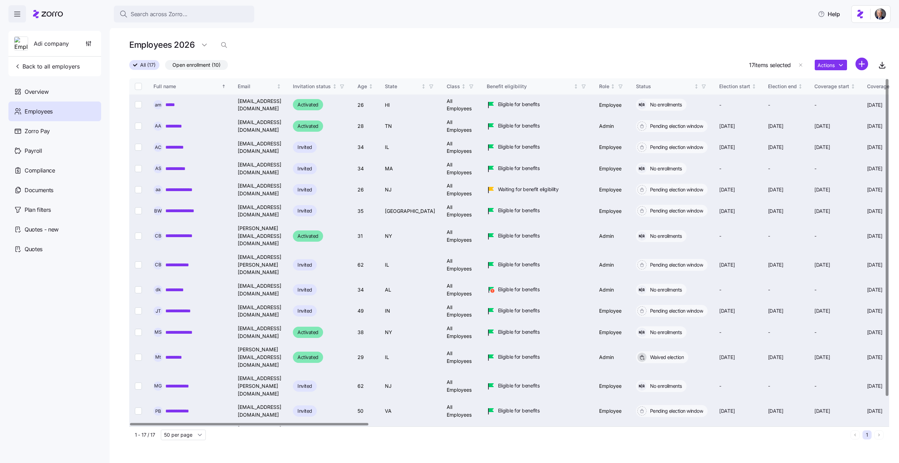
checkbox input "false"
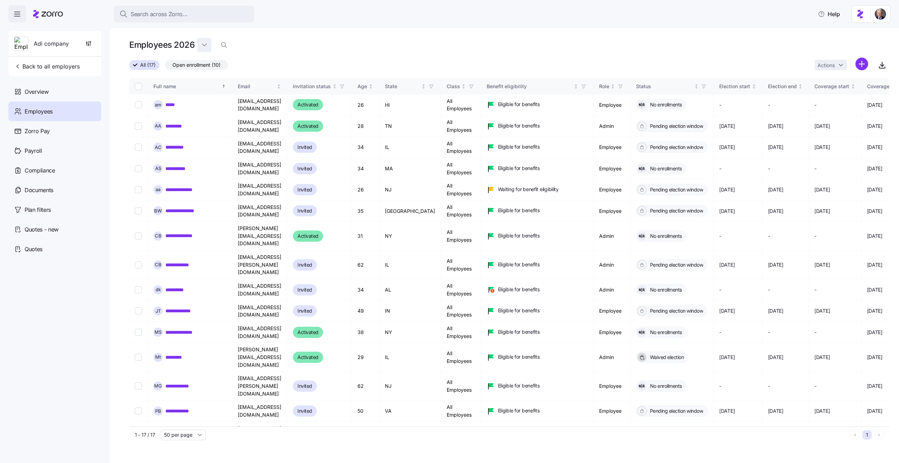
click at [202, 45] on html "Search across Zorro... Help Adi company Back to all employers Overview Employee…" at bounding box center [449, 229] width 899 height 459
click at [207, 81] on div "2025" at bounding box center [209, 85] width 12 height 8
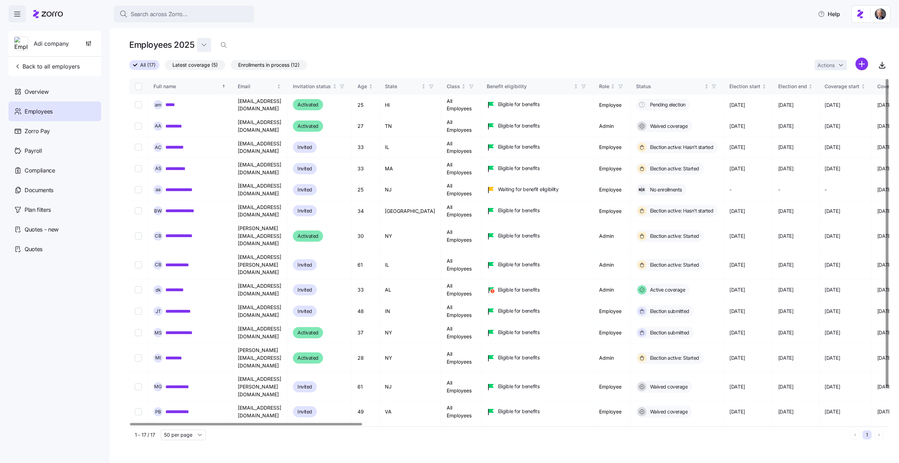
click at [204, 47] on html "Search across Zorro... Help Adi company Back to all employers Overview Employee…" at bounding box center [449, 229] width 899 height 459
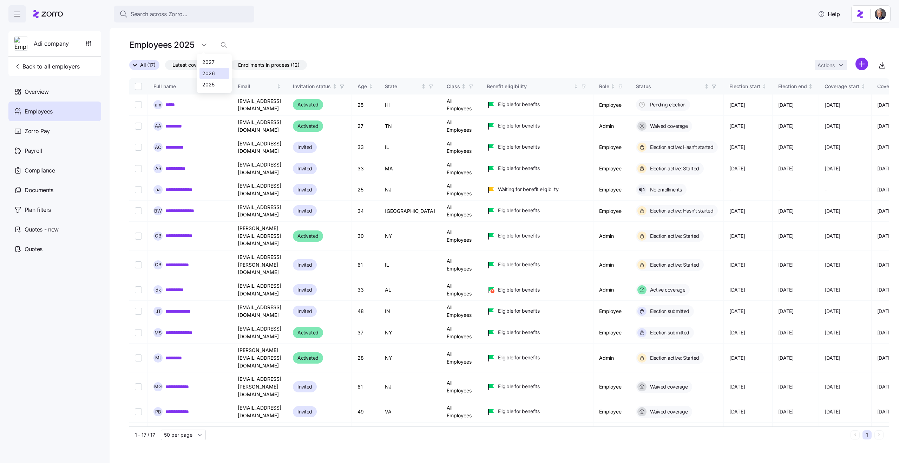
click at [211, 72] on div "2026" at bounding box center [208, 74] width 13 height 8
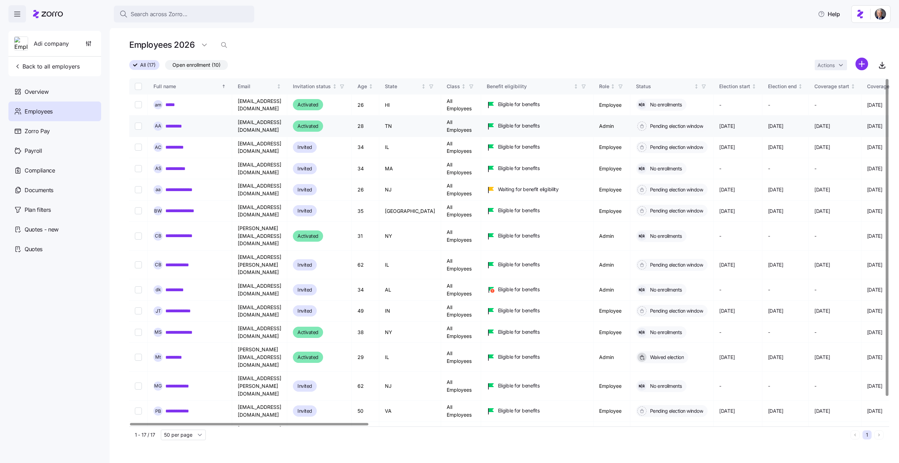
click at [137, 125] on input "Select record 2" at bounding box center [138, 126] width 7 height 7
checkbox input "true"
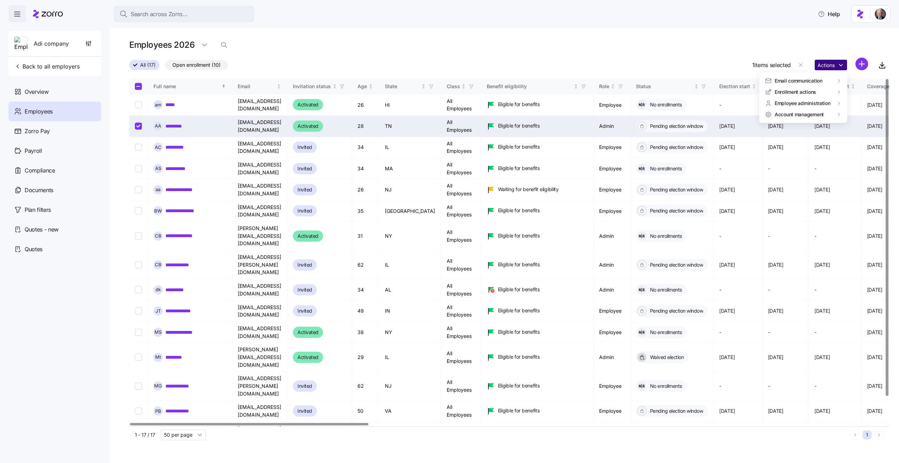
click at [836, 66] on html "Search across Zorro... Help Adi company Back to all employers Overview Employee…" at bounding box center [449, 229] width 899 height 459
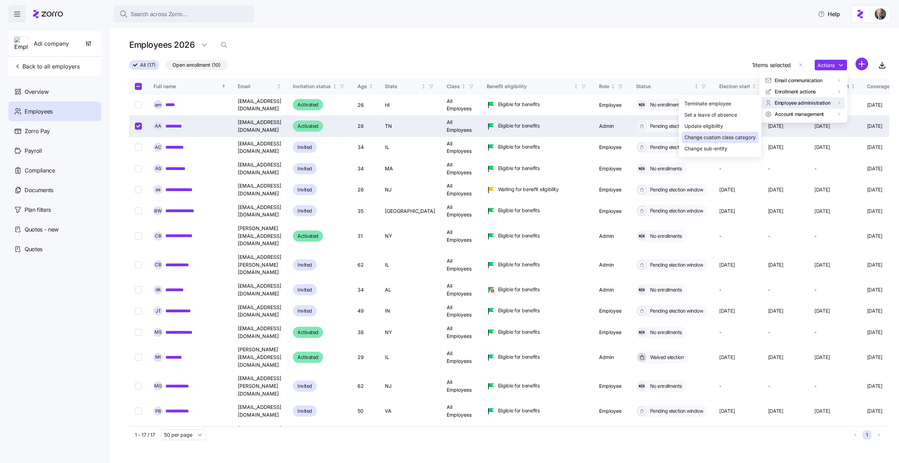
click at [730, 132] on div "Change custom class category" at bounding box center [720, 137] width 77 height 11
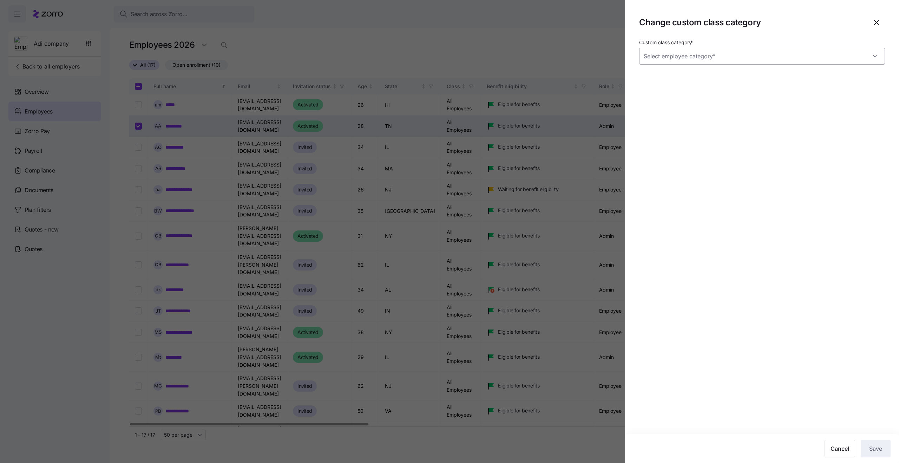
click at [690, 61] on input "Custom class category *" at bounding box center [762, 56] width 246 height 17
click at [532, 49] on div at bounding box center [449, 231] width 899 height 463
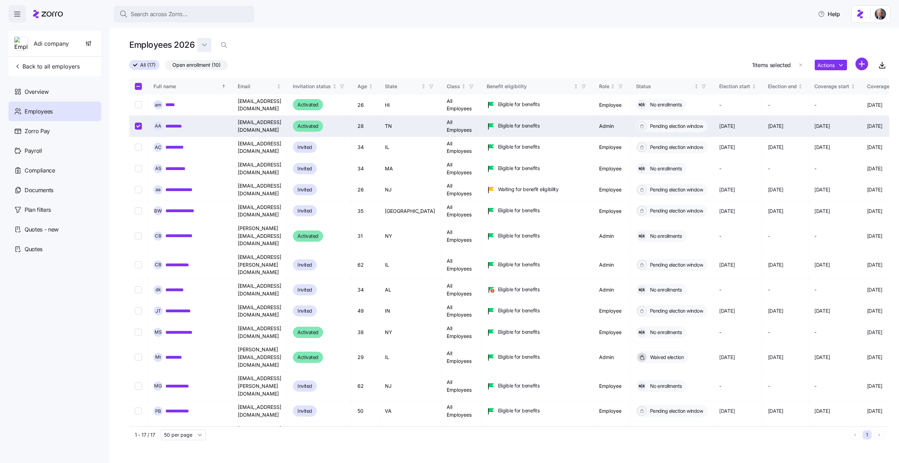
click at [202, 45] on html "Search across Zorro... Help Adi company Back to all employers Overview Employee…" at bounding box center [449, 229] width 899 height 459
click at [210, 82] on div "2025" at bounding box center [209, 85] width 12 height 8
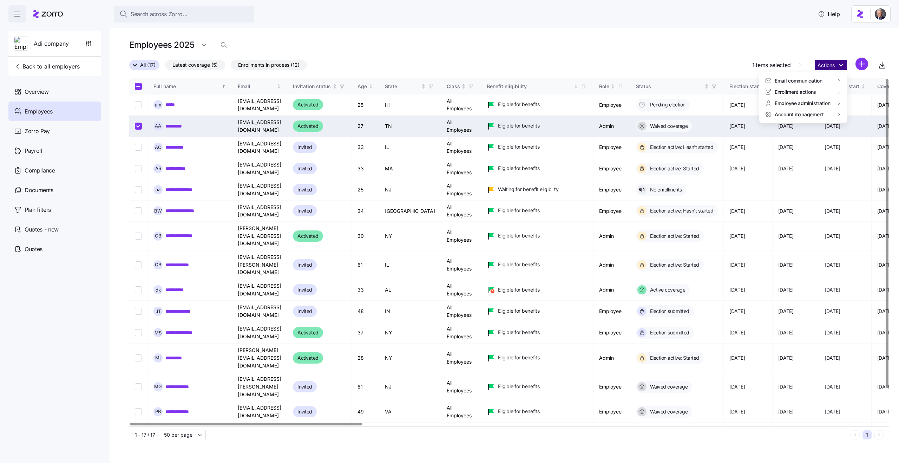
click at [835, 65] on html "Search across Zorro... Help Adi company Back to all employers Overview Employee…" at bounding box center [449, 229] width 899 height 459
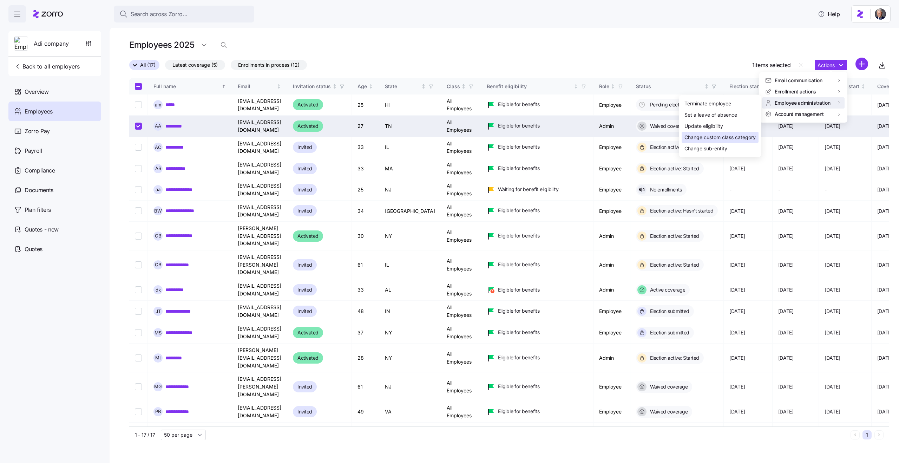
click at [699, 133] on div "Change custom class category" at bounding box center [719, 137] width 71 height 8
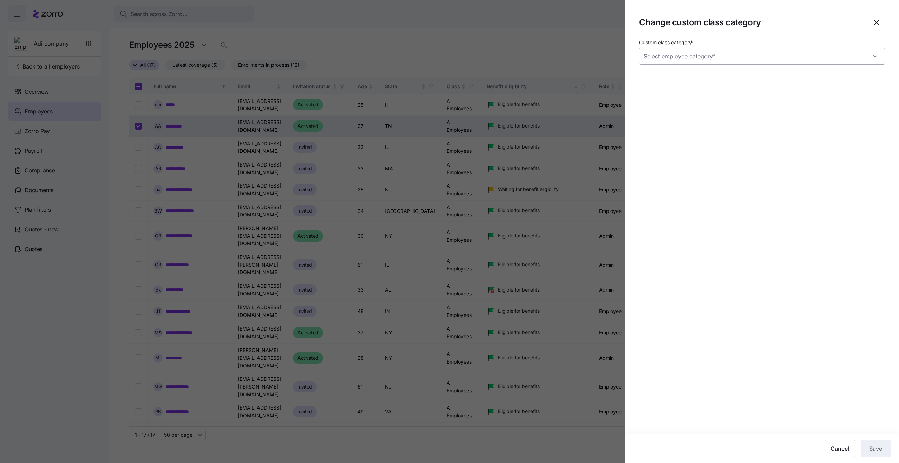
click at [661, 55] on input "Custom class category *" at bounding box center [762, 56] width 246 height 17
click at [672, 78] on div "Seasonal" at bounding box center [762, 77] width 240 height 15
type input "Seasonal"
click at [878, 450] on span "Save" at bounding box center [875, 448] width 13 height 8
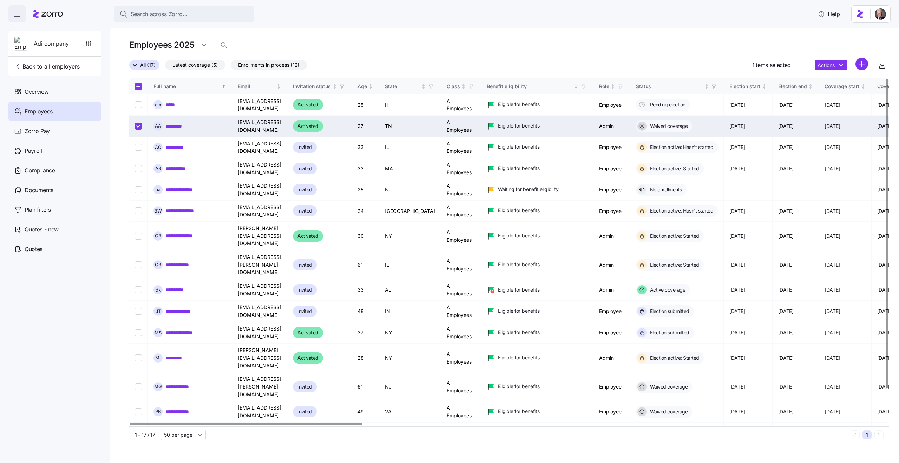
click at [138, 124] on input "Select record 2" at bounding box center [138, 126] width 7 height 7
checkbox input "false"
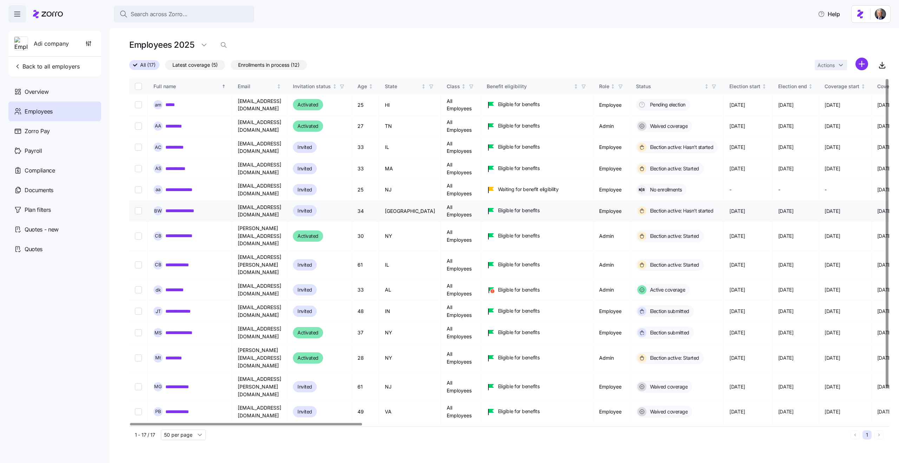
click at [418, 209] on td "[GEOGRAPHIC_DATA]" at bounding box center [410, 211] width 62 height 21
click at [420, 212] on td "[GEOGRAPHIC_DATA]" at bounding box center [410, 211] width 62 height 21
click at [172, 146] on link "**********" at bounding box center [177, 147] width 24 height 7
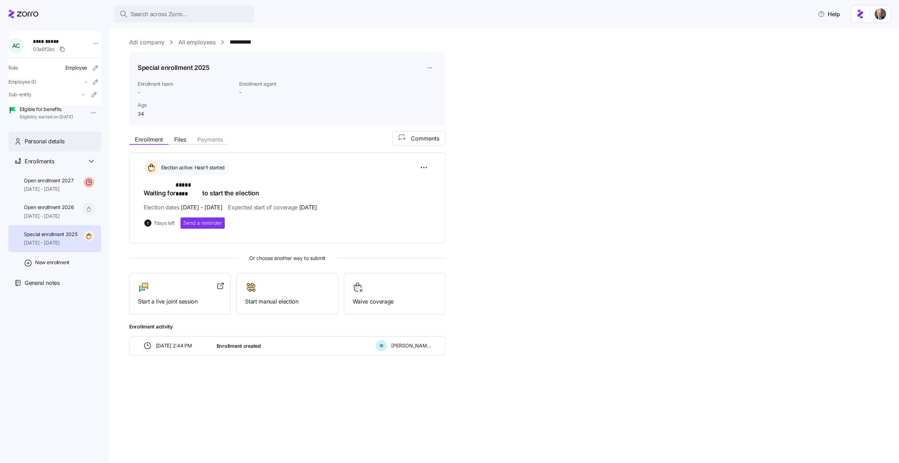
click at [63, 146] on span "Personal details" at bounding box center [45, 141] width 40 height 9
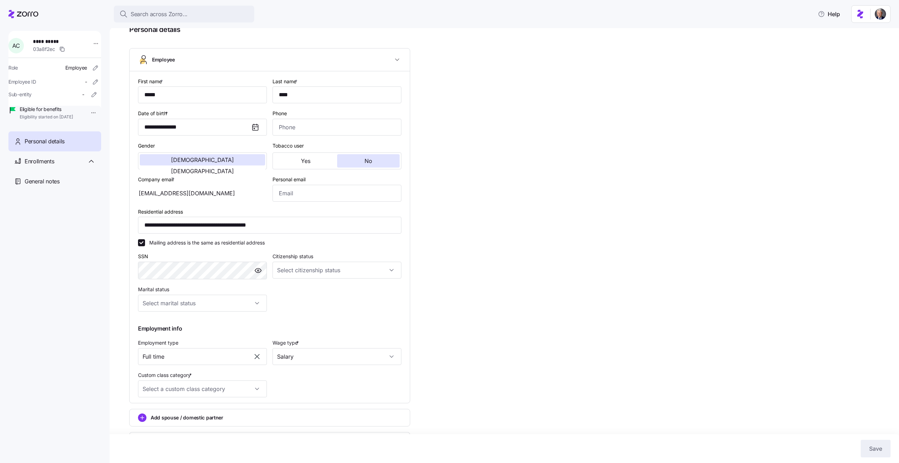
scroll to position [38, 0]
click at [256, 226] on input "**********" at bounding box center [269, 223] width 263 height 17
type input "**********"
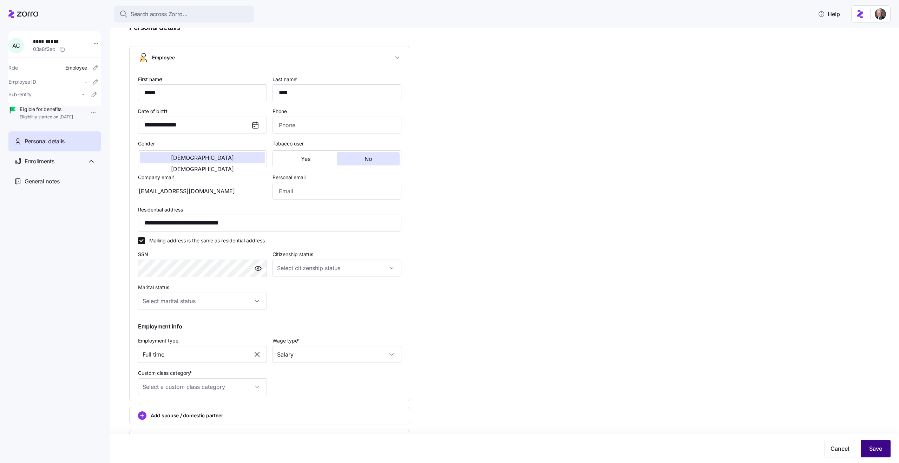
click at [874, 452] on span "Save" at bounding box center [875, 448] width 13 height 8
click at [222, 387] on input "Custom class category *" at bounding box center [202, 386] width 129 height 17
click at [497, 394] on div "**********" at bounding box center [509, 243] width 760 height 487
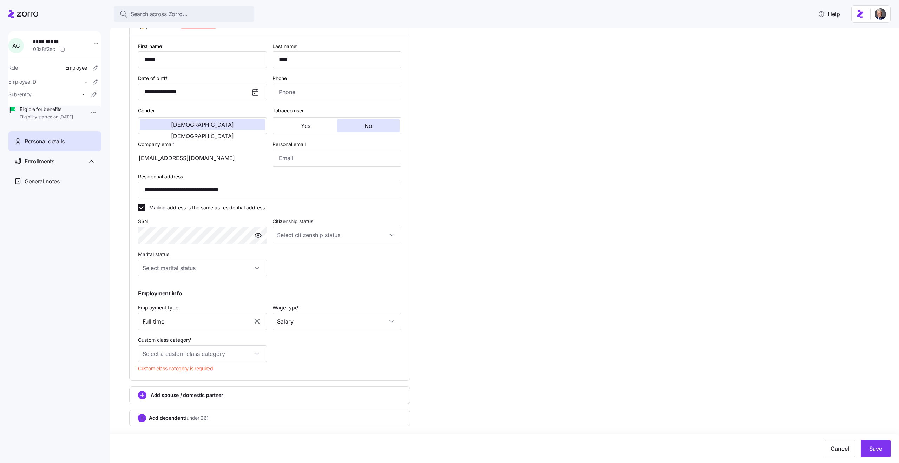
scroll to position [0, 0]
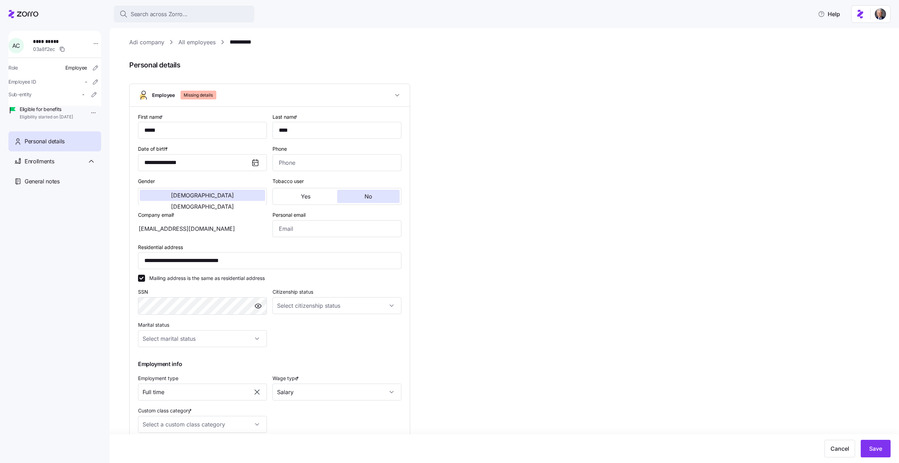
click at [192, 41] on link "All employees" at bounding box center [196, 42] width 37 height 9
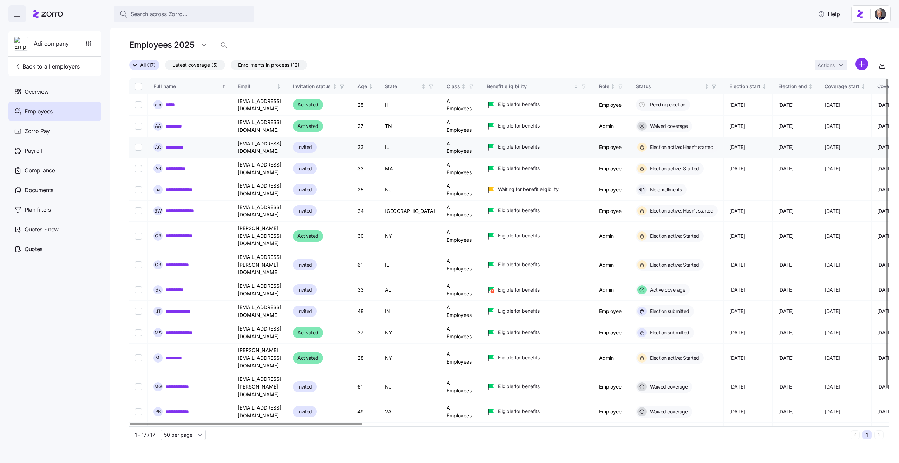
click at [140, 148] on input "Select record 3" at bounding box center [138, 147] width 7 height 7
checkbox input "true"
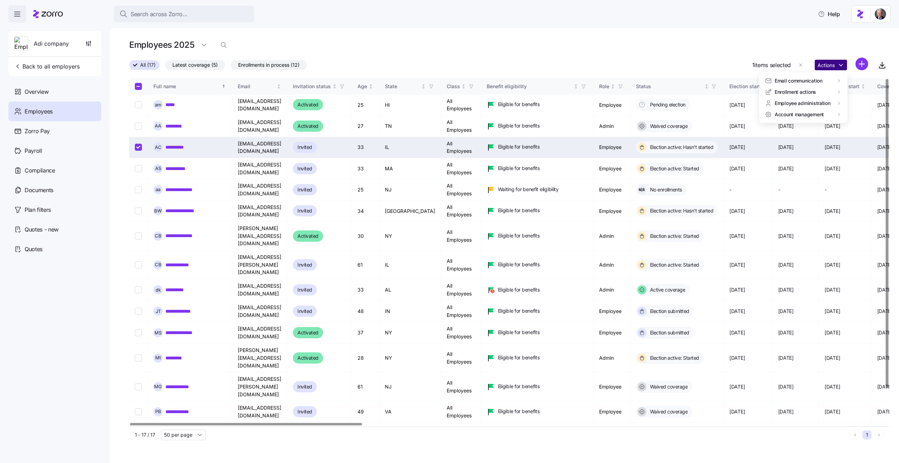
click at [843, 61] on html "Search across Zorro... Help Adi company Back to all employers Overview Employee…" at bounding box center [449, 229] width 899 height 459
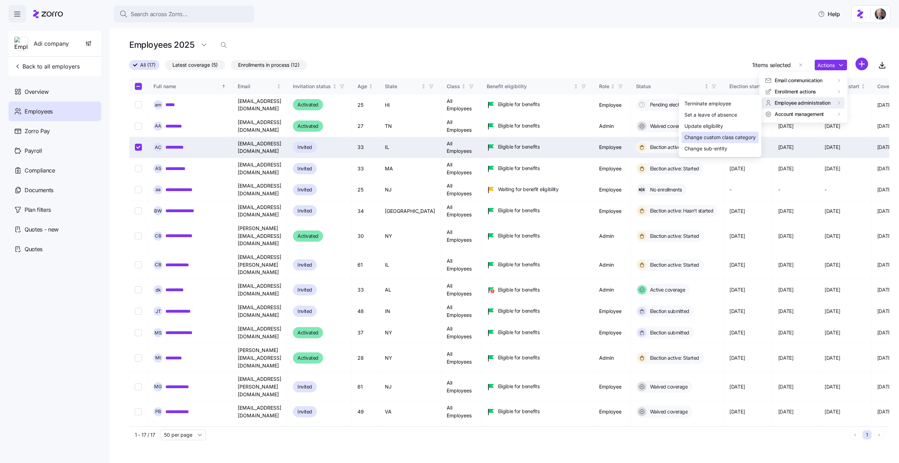
click at [711, 135] on div "Change custom class category" at bounding box center [719, 137] width 71 height 8
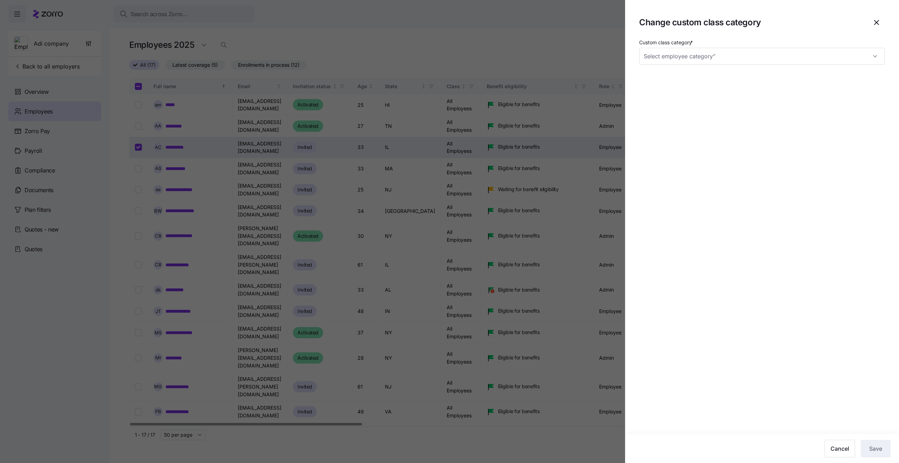
click at [695, 64] on section "Change custom class category Custom class category * Cancel Save" at bounding box center [762, 231] width 274 height 463
click at [695, 63] on input "Custom class category *" at bounding box center [762, 56] width 246 height 17
click at [695, 81] on div "Seasonal" at bounding box center [762, 77] width 240 height 15
type input "Seasonal"
click at [869, 449] on span "Save" at bounding box center [875, 448] width 13 height 8
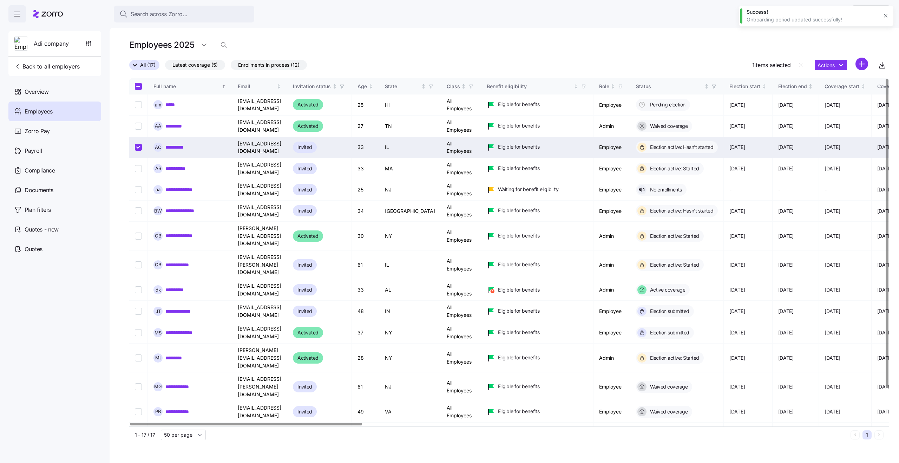
click at [181, 149] on link "**********" at bounding box center [177, 147] width 24 height 7
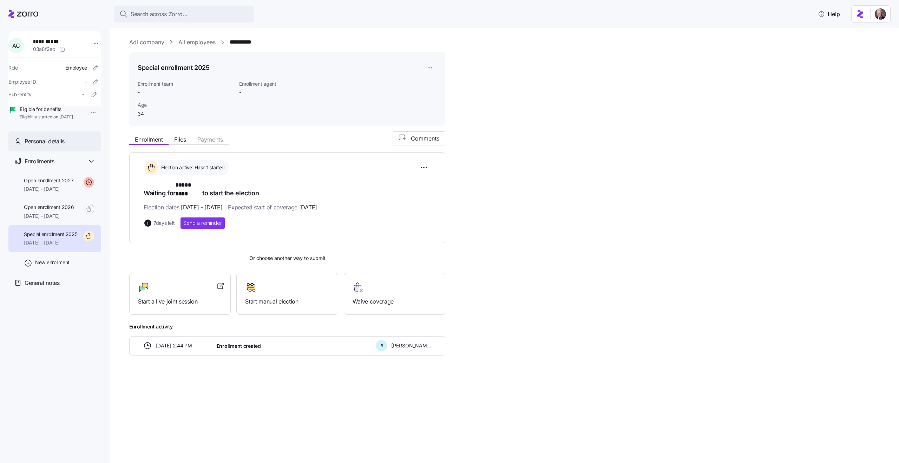
click at [41, 146] on span "Personal details" at bounding box center [45, 141] width 40 height 9
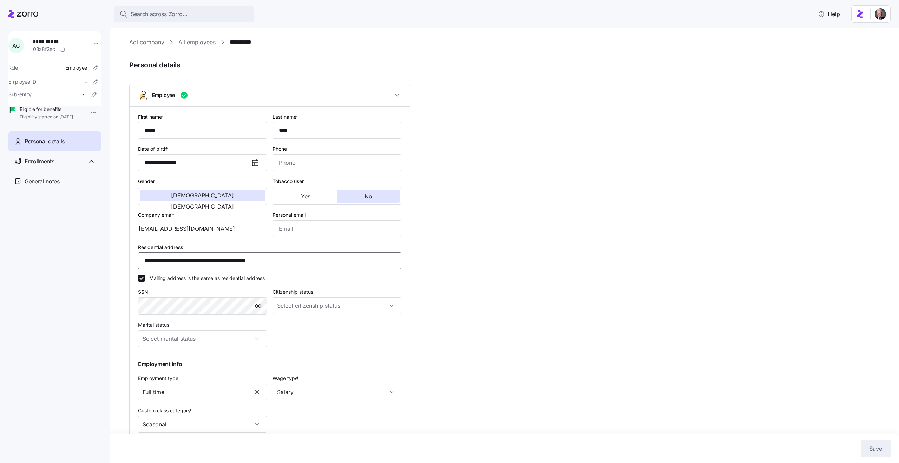
click at [234, 260] on input "**********" at bounding box center [269, 260] width 263 height 17
click at [876, 452] on span "Save" at bounding box center [875, 448] width 13 height 8
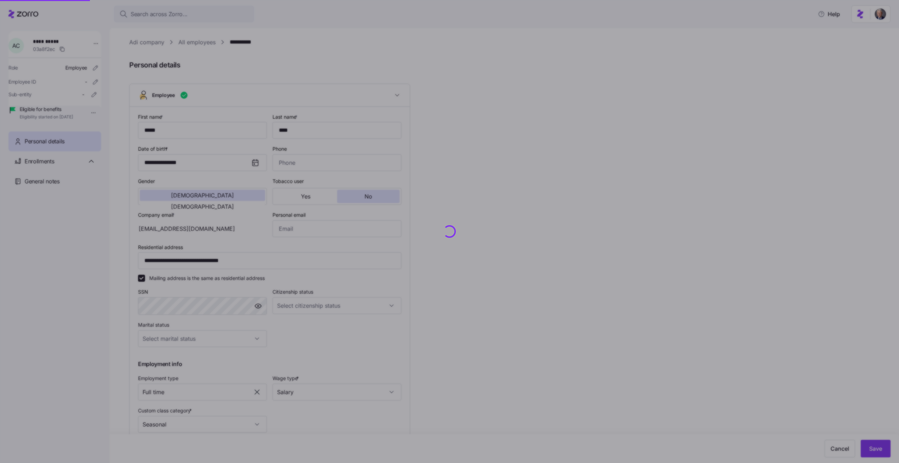
type input "**********"
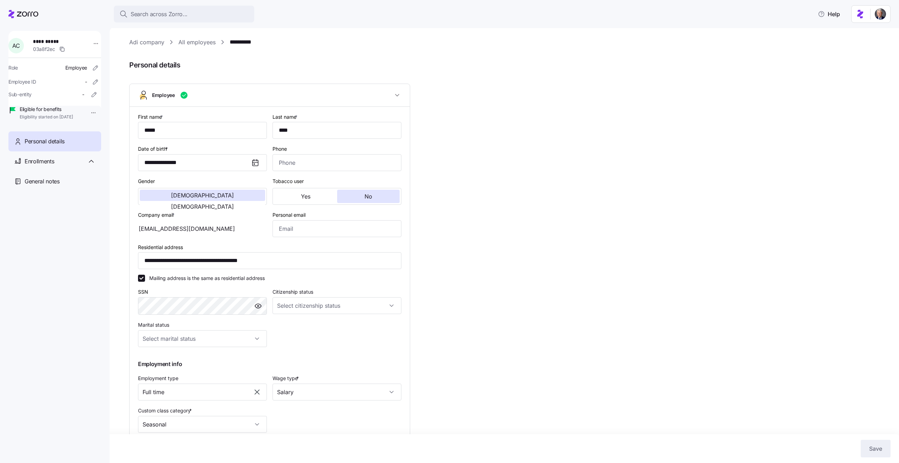
click at [408, 231] on div "**********" at bounding box center [270, 272] width 280 height 331
click at [74, 166] on div "Enrollments" at bounding box center [60, 161] width 71 height 9
click at [67, 247] on div "Special enrollment 2025 11/01/2025 - 12/31/2025" at bounding box center [51, 239] width 54 height 16
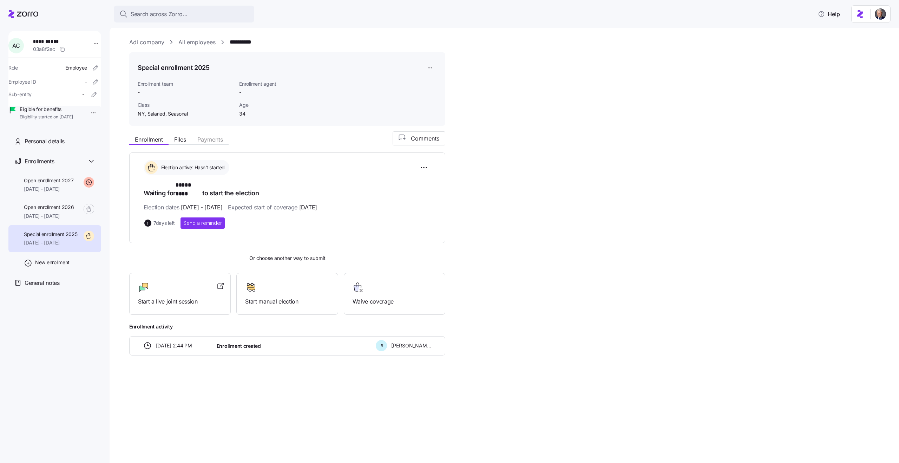
click at [178, 113] on span "NY, Salaried, Seasonal" at bounding box center [186, 113] width 96 height 7
click at [180, 114] on span "NY, Salaried, Seasonal" at bounding box center [186, 113] width 96 height 7
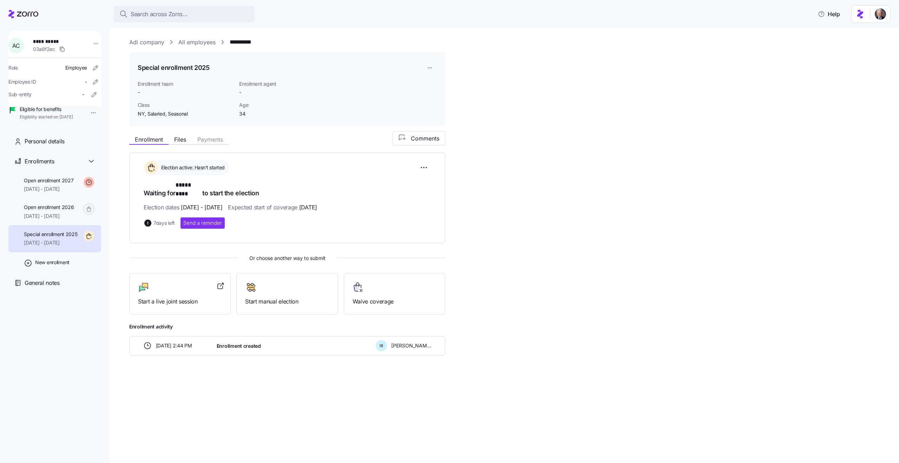
click at [180, 114] on span "NY, Salaried, Seasonal" at bounding box center [186, 113] width 96 height 7
click at [165, 114] on span "NY, Salaried, Seasonal" at bounding box center [186, 113] width 96 height 7
click at [67, 145] on div "Personal details" at bounding box center [54, 141] width 93 height 20
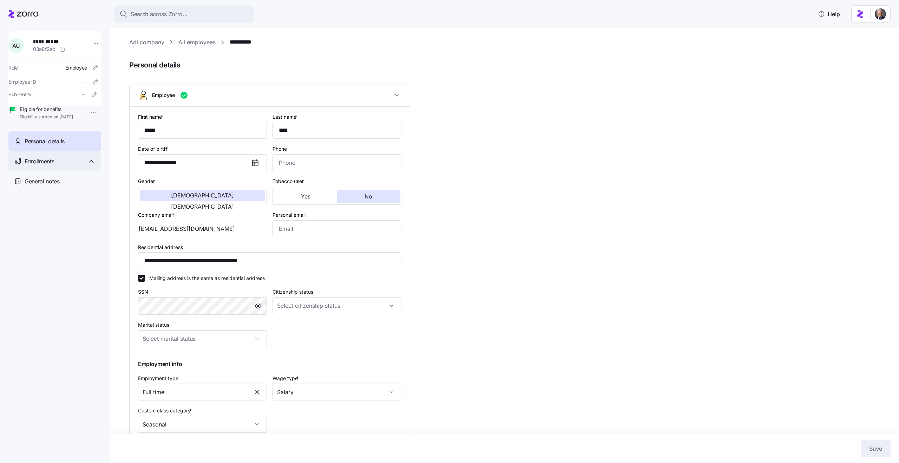
click at [62, 166] on div "Enrollments" at bounding box center [60, 161] width 71 height 9
click at [72, 238] on span "Special enrollment 2025" at bounding box center [51, 234] width 54 height 7
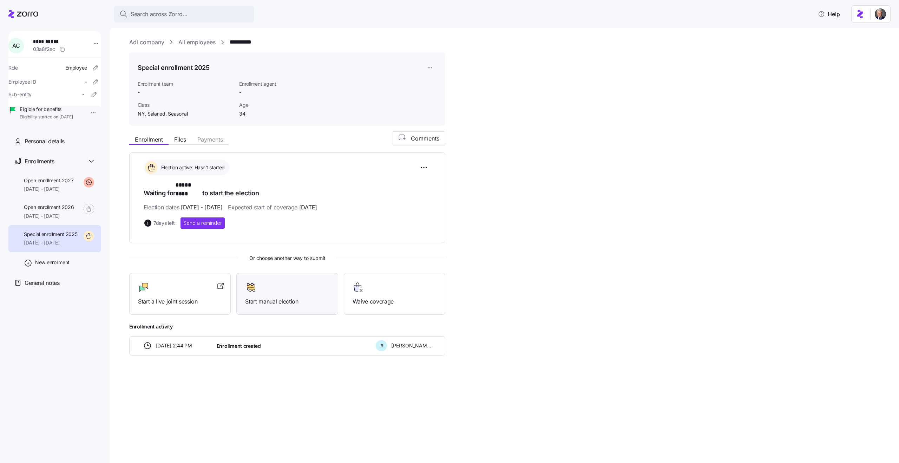
click at [283, 283] on div at bounding box center [287, 287] width 84 height 11
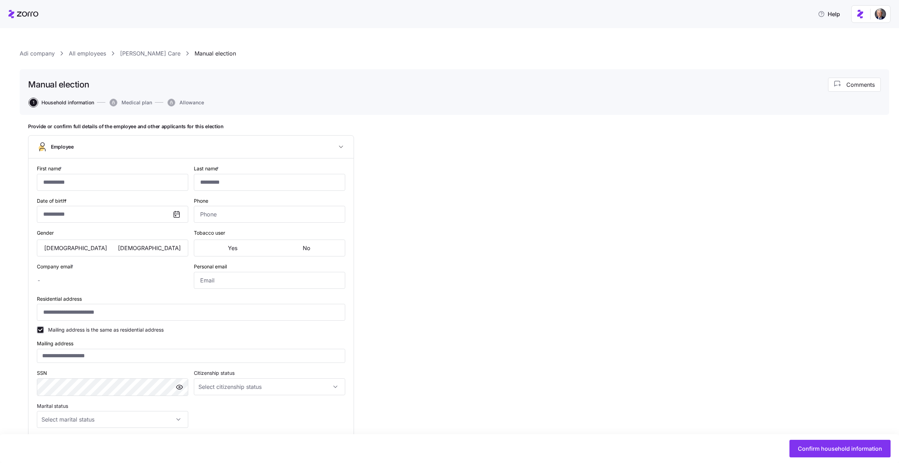
type input "*****"
type input "****"
type input "idan.h+testai@zsfsd8myzorro.co"
type input "**********"
checkbox input "true"
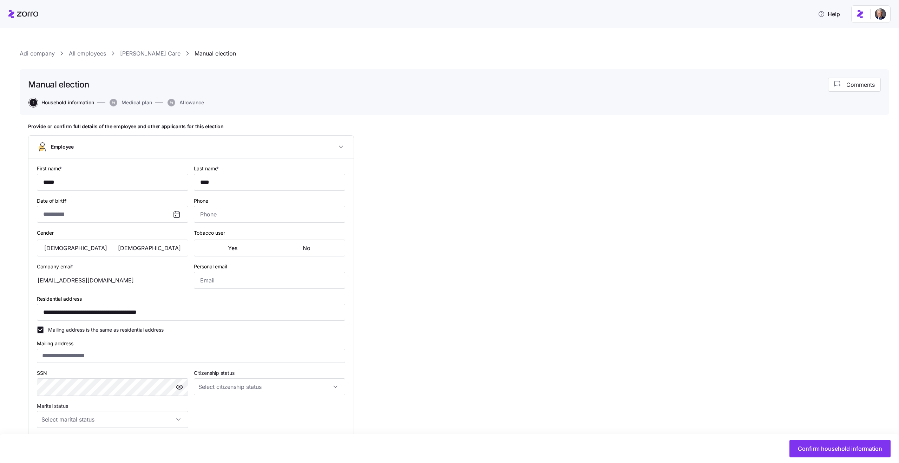
type input "**********"
type input "Full time"
type input "Salary"
type input "Seasonal"
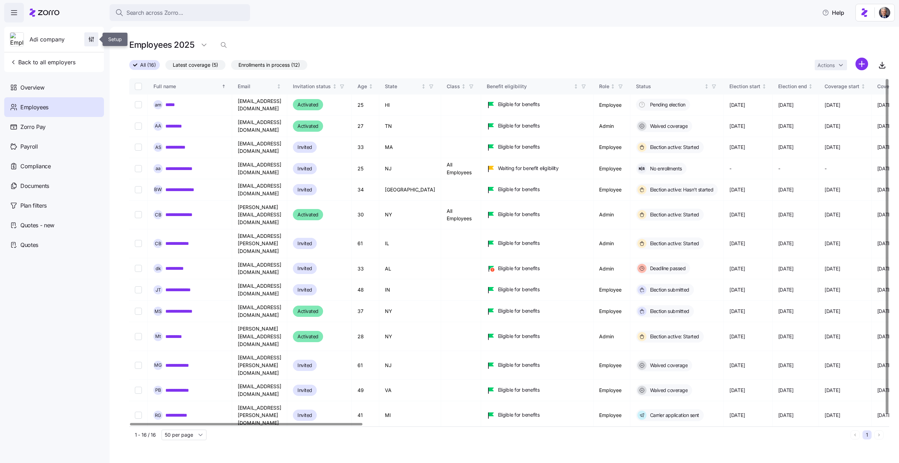
click at [86, 40] on span "button" at bounding box center [91, 39] width 13 height 13
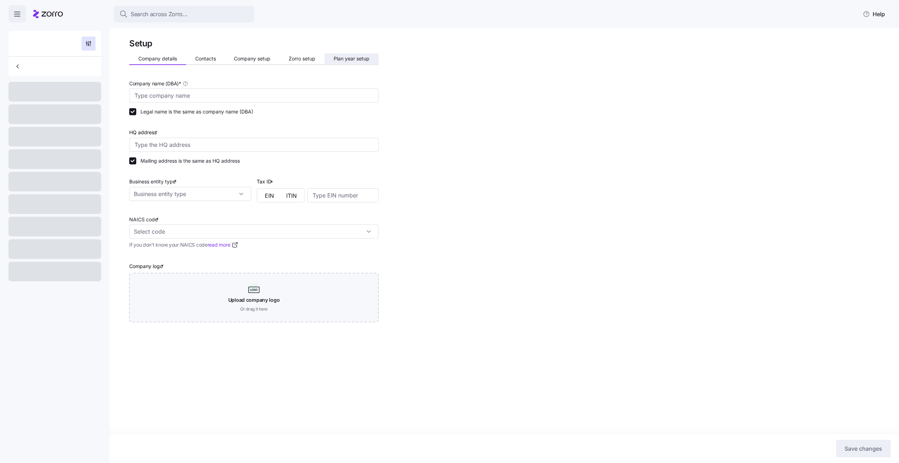
click at [346, 59] on span "Plan year setup" at bounding box center [352, 58] width 36 height 5
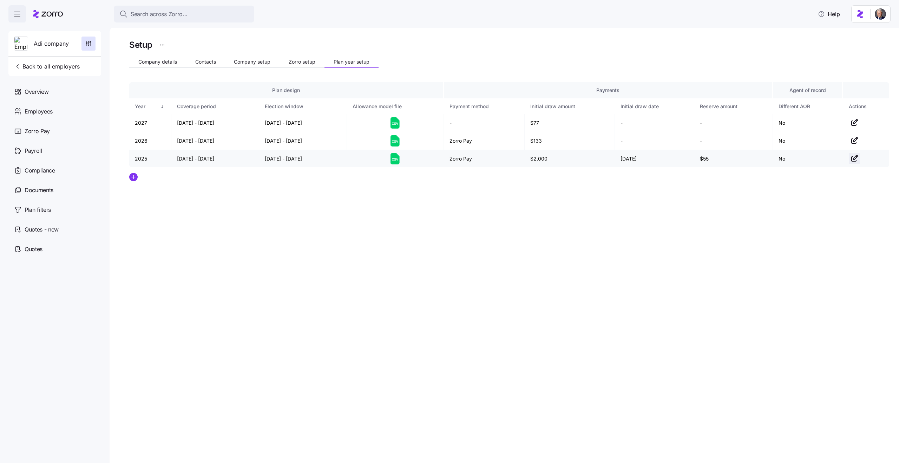
click at [852, 158] on icon "button" at bounding box center [854, 158] width 8 height 8
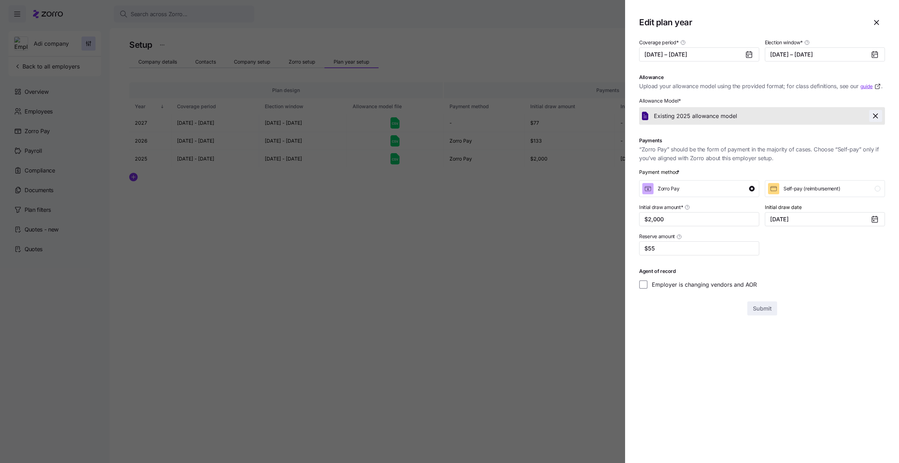
click at [873, 116] on icon "button" at bounding box center [875, 116] width 8 height 8
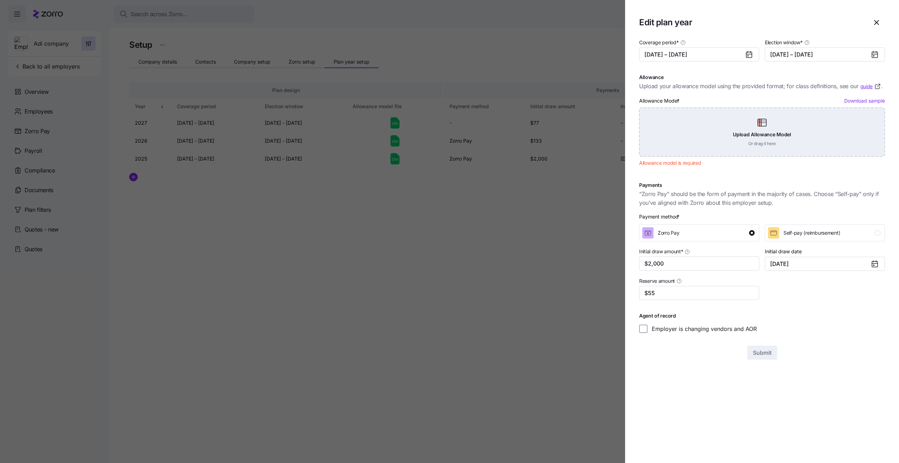
click at [708, 127] on div "Upload Allowance Model Or drag it here" at bounding box center [762, 131] width 246 height 49
click at [702, 129] on div "Upload Allowance Model Or drag it here" at bounding box center [762, 131] width 246 height 49
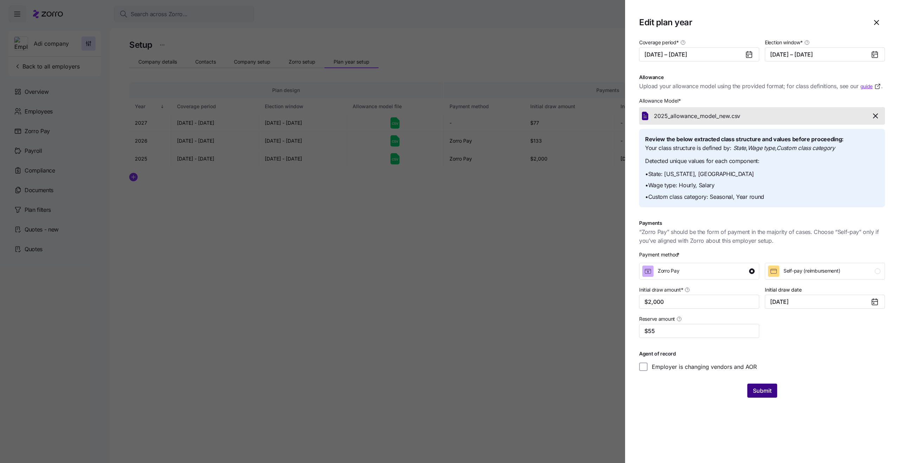
click at [760, 390] on span "Submit" at bounding box center [762, 390] width 19 height 8
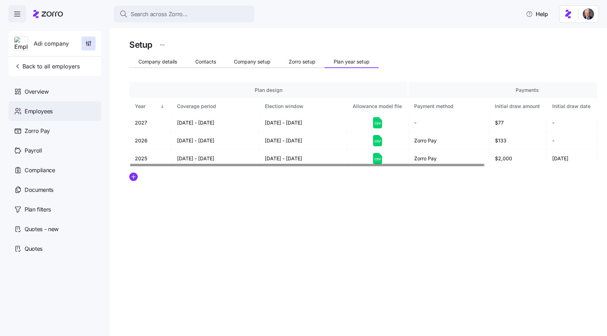
click at [44, 113] on span "Employees" at bounding box center [39, 111] width 28 height 9
